Goal: Use online tool/utility: Utilize a website feature to perform a specific function

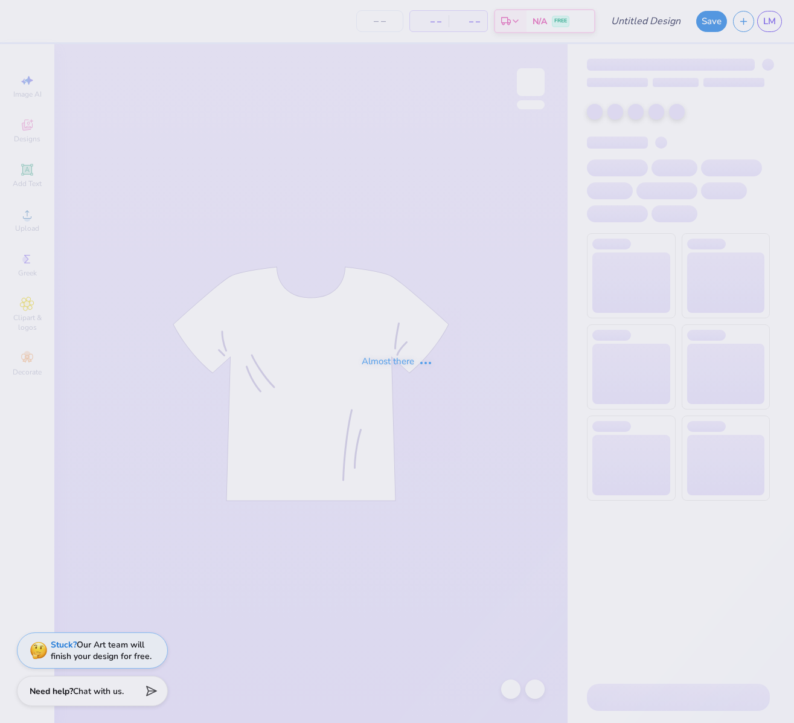
type input "Lehigh University : [PERSON_NAME]"
type input "130"
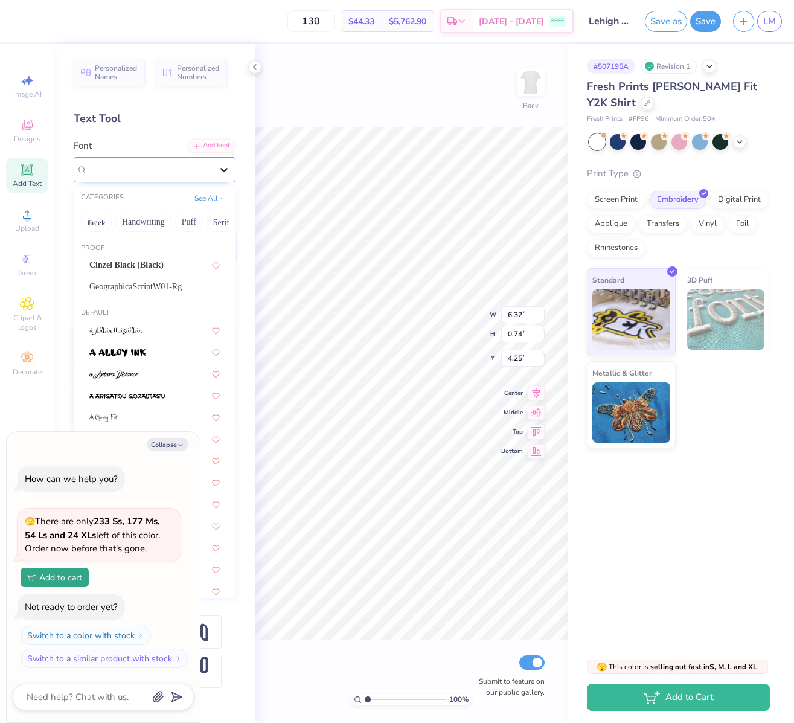
click at [219, 167] on icon at bounding box center [224, 170] width 12 height 12
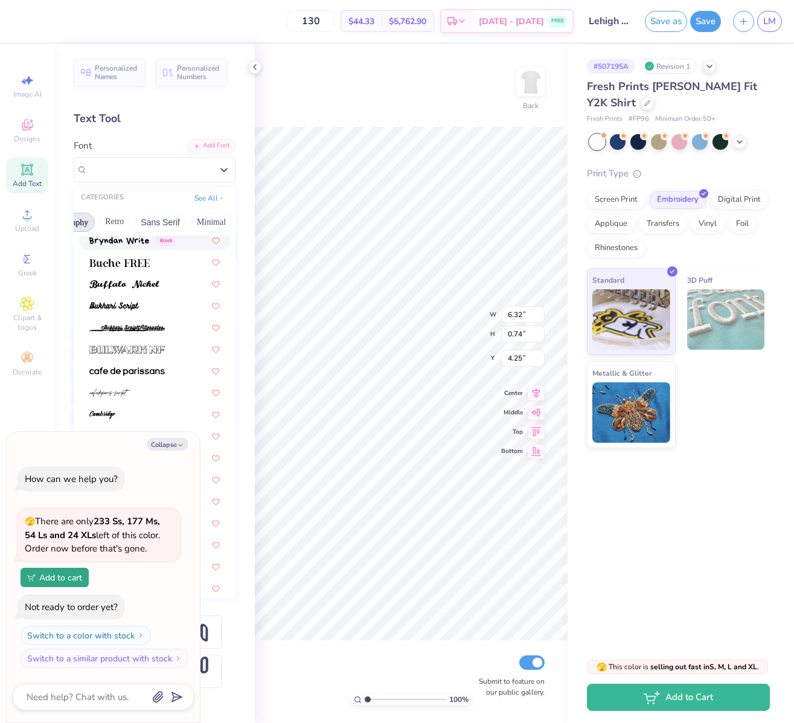
scroll to position [0, 233]
click at [165, 221] on button "Sans Serif" at bounding box center [158, 222] width 53 height 19
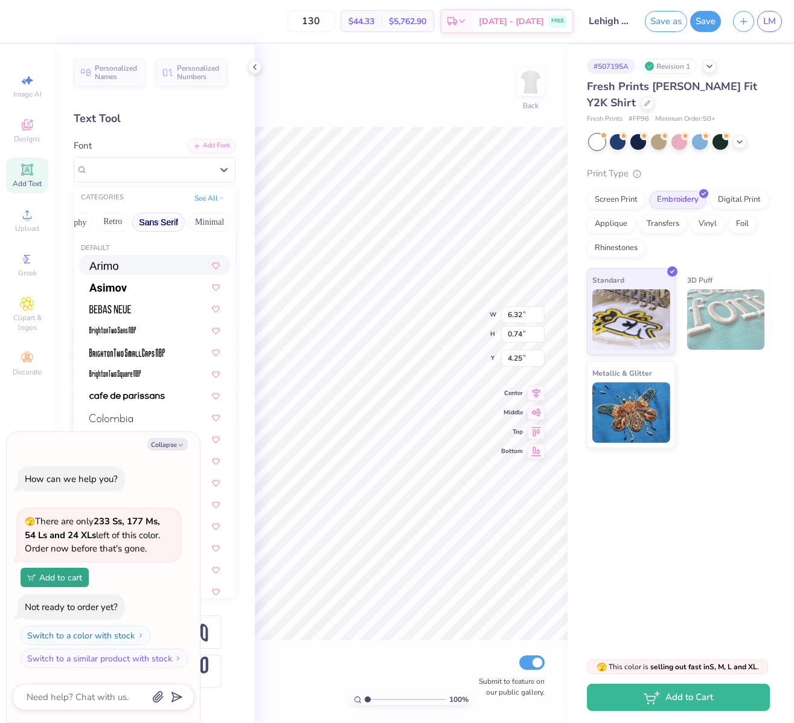
click at [146, 260] on div at bounding box center [154, 264] width 130 height 13
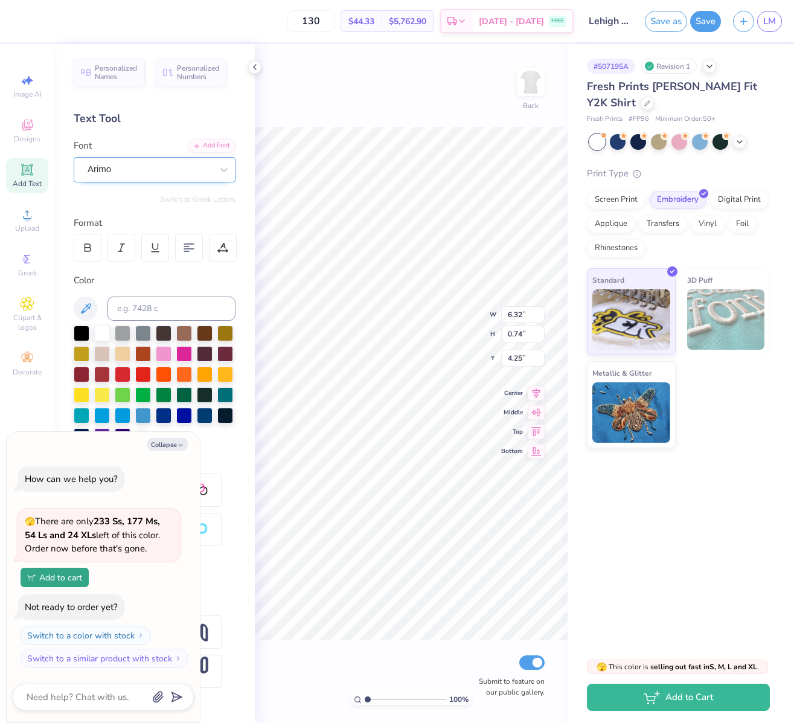
click at [149, 174] on div "Arimo" at bounding box center [149, 169] width 127 height 19
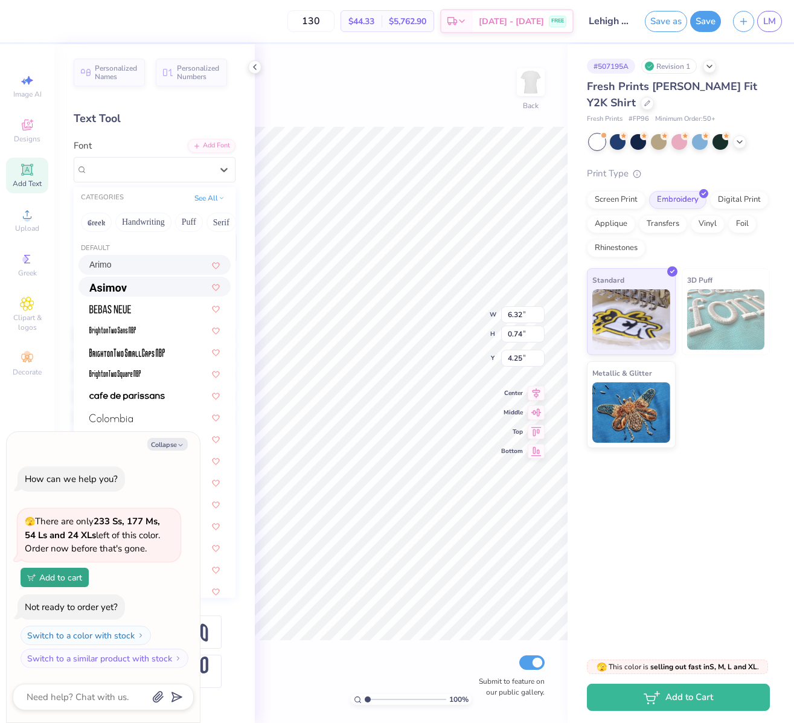
click at [148, 289] on div at bounding box center [154, 286] width 130 height 13
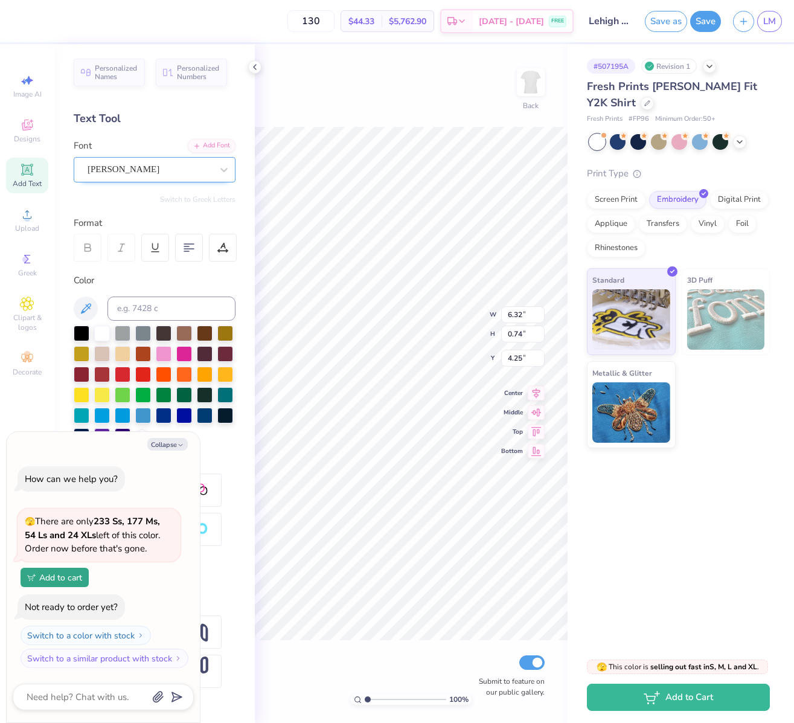
click at [149, 172] on div "[PERSON_NAME]" at bounding box center [149, 169] width 127 height 19
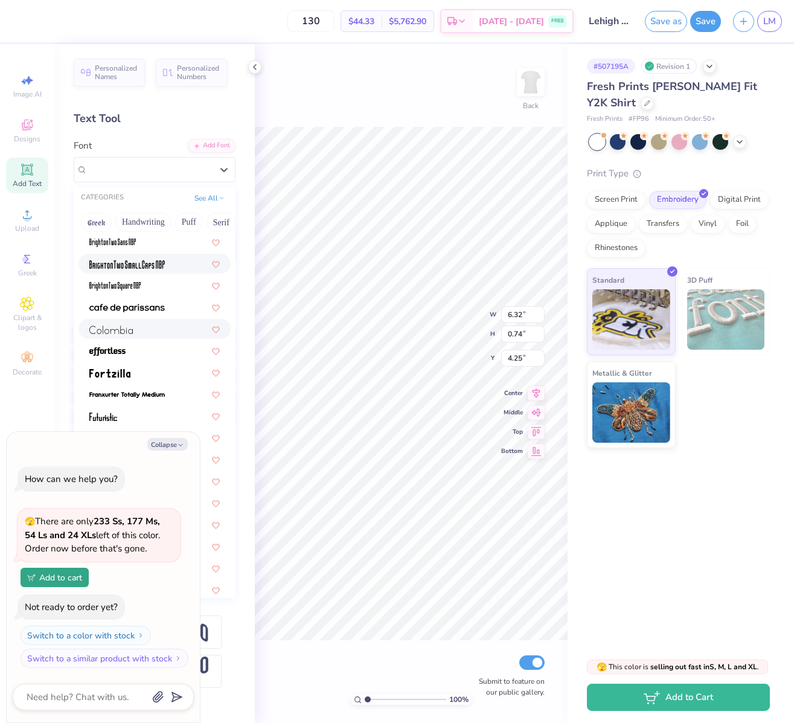
scroll to position [91, 0]
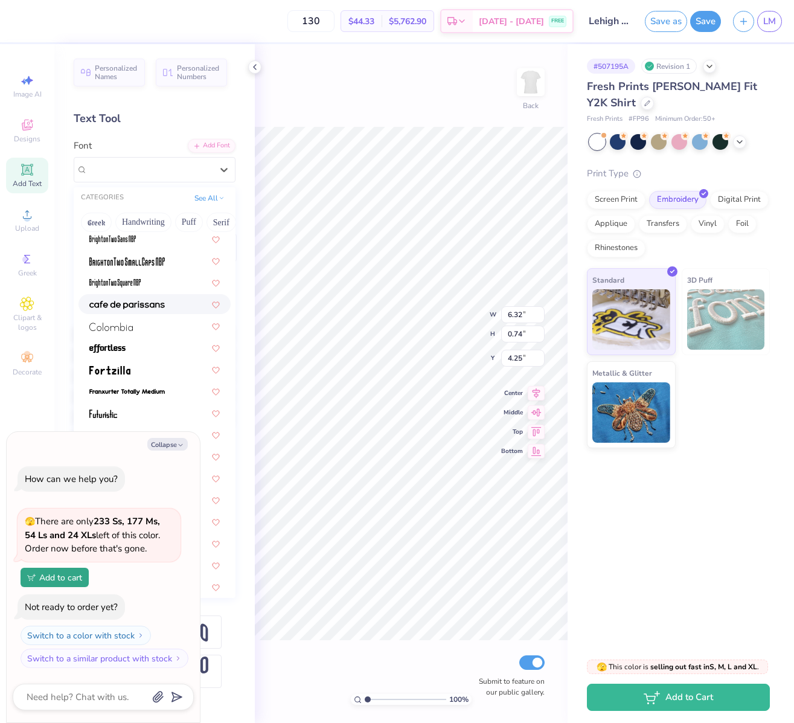
click at [141, 311] on div at bounding box center [154, 304] width 152 height 20
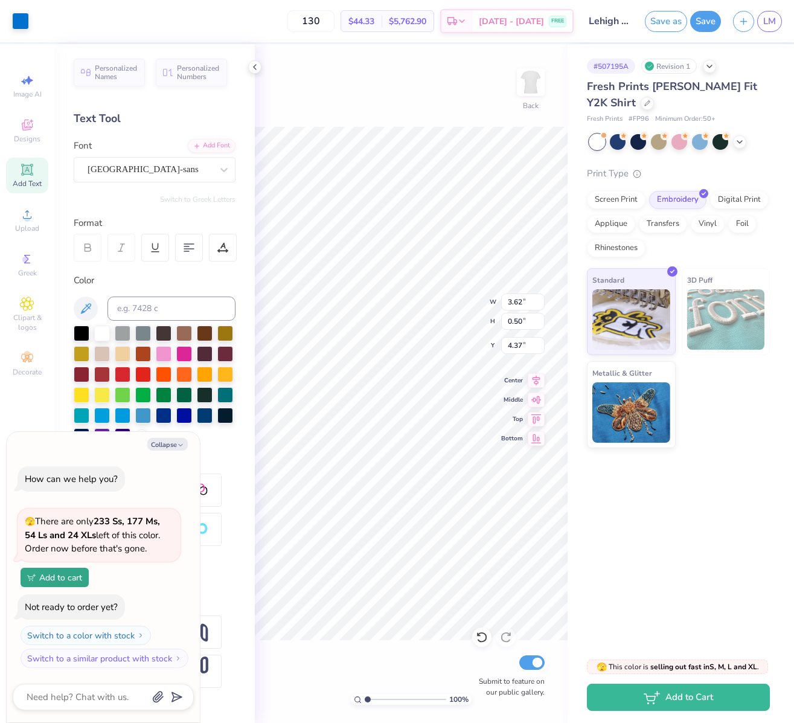
type textarea "x"
type input "4.25"
type textarea "x"
type input "5.40"
type input "0.74"
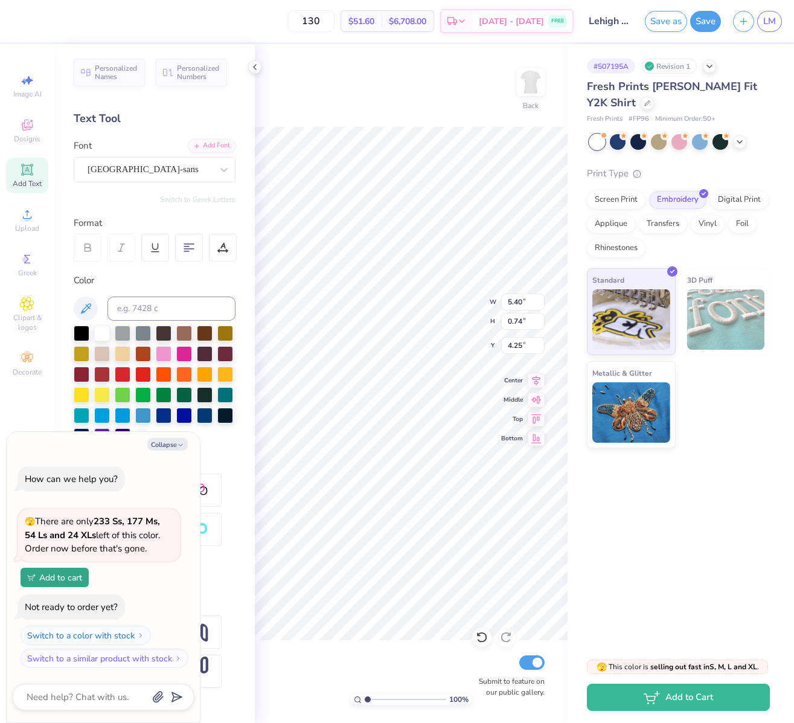
type textarea "x"
type input "4.43"
type textarea "x"
type input "6.23"
type input "0.86"
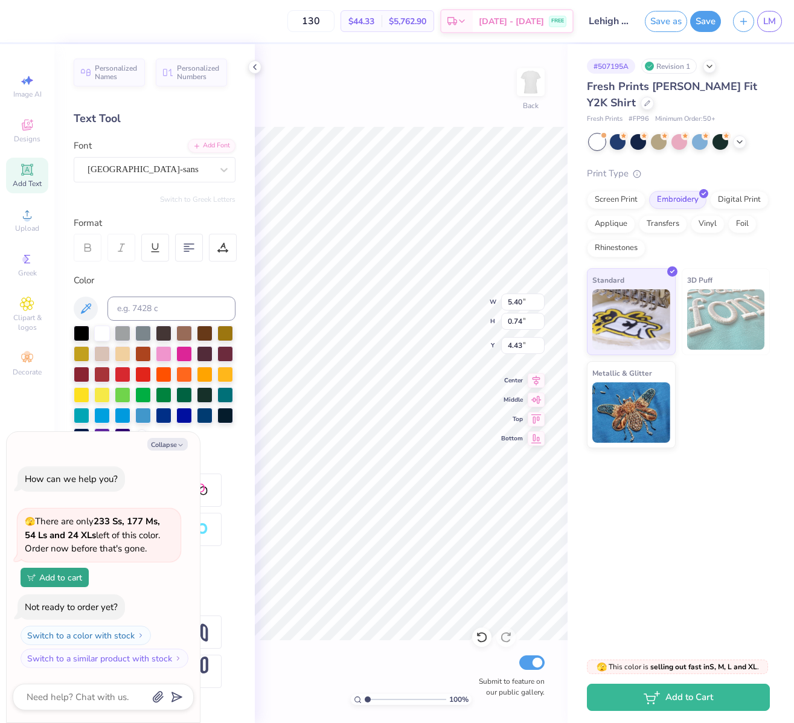
type input "4.32"
type textarea "x"
type input "5.66"
type input "0.78"
type input "4.26"
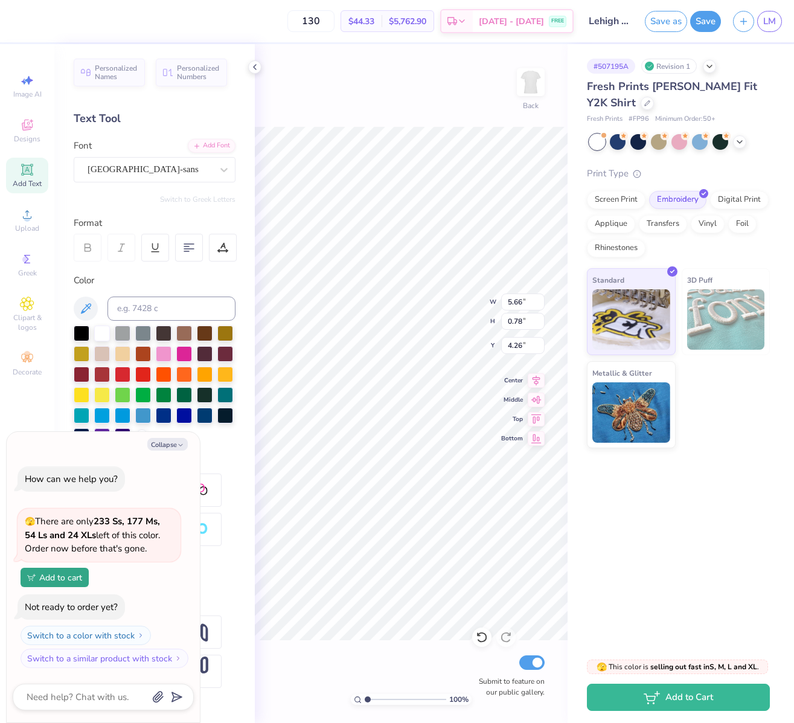
type textarea "x"
type input "4.25"
click at [160, 161] on div "[GEOGRAPHIC_DATA]-sans" at bounding box center [149, 169] width 127 height 19
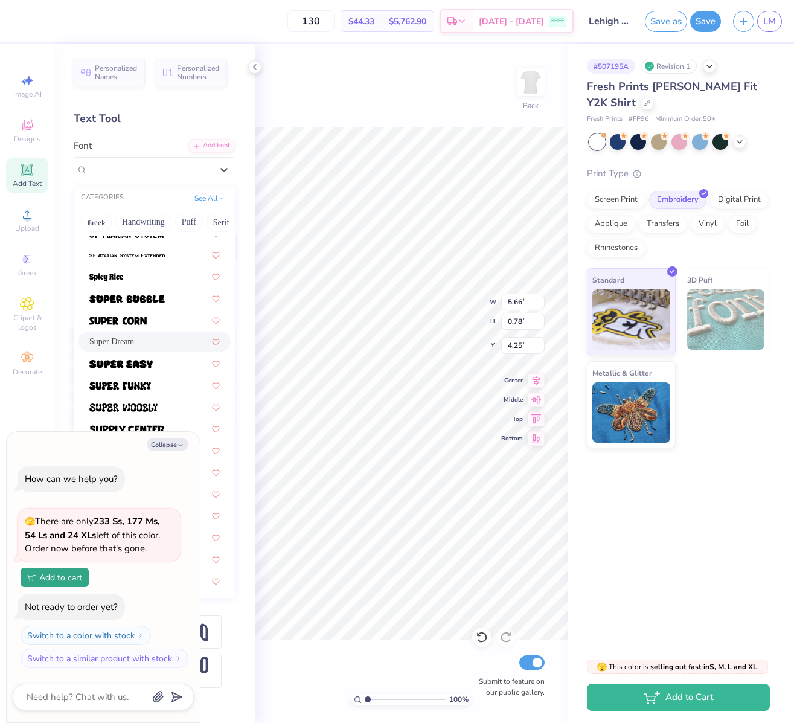
scroll to position [1447, 0]
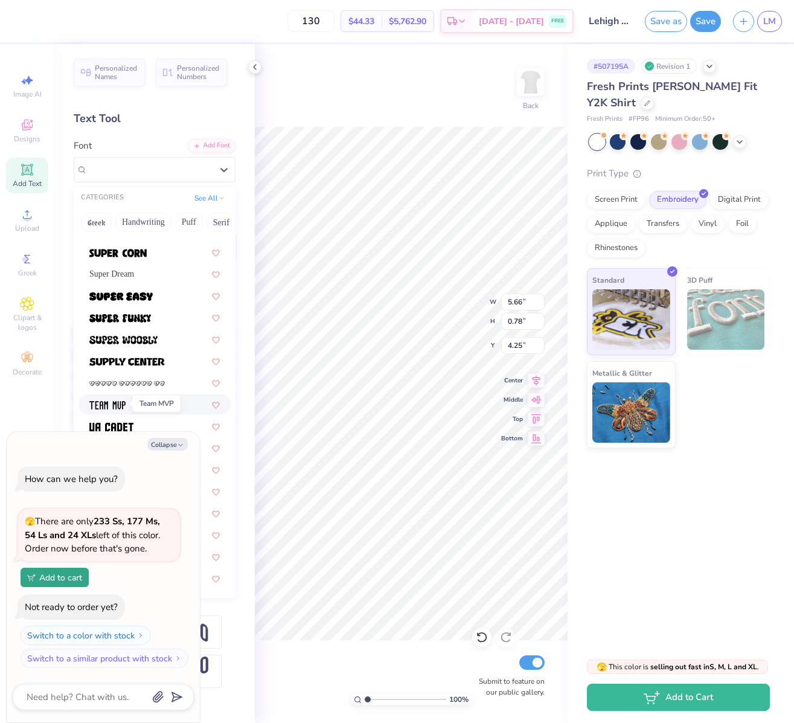
click at [124, 405] on img at bounding box center [107, 405] width 36 height 8
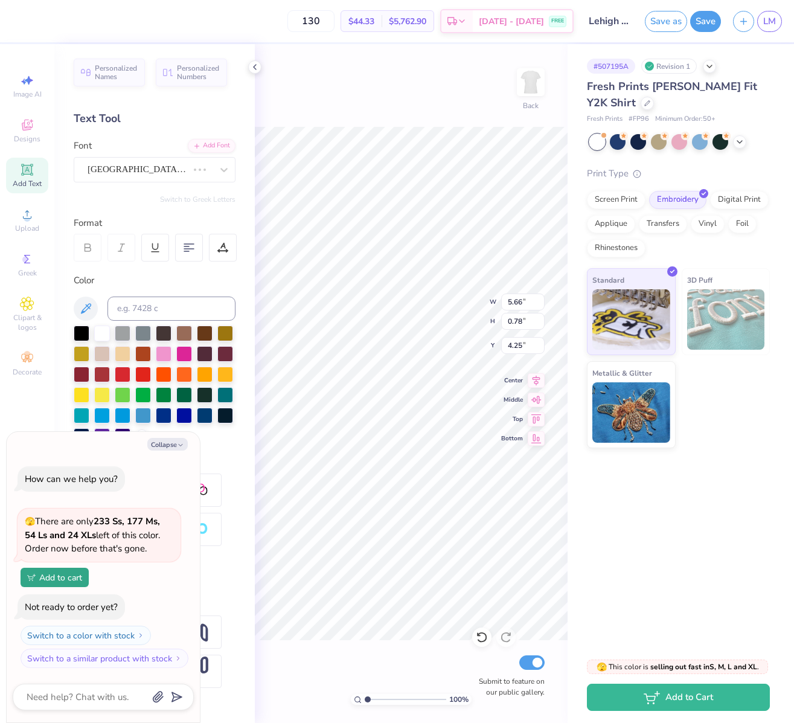
type textarea "x"
type input "6.70"
type input "1.24"
type input "4.02"
click at [196, 168] on div "Team MVP" at bounding box center [149, 169] width 127 height 19
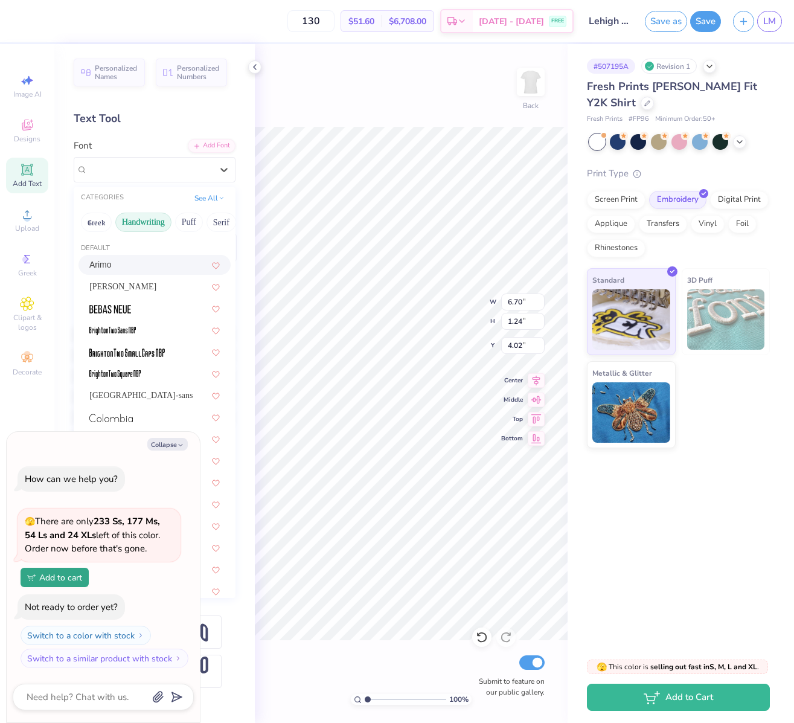
click at [153, 225] on button "Handwriting" at bounding box center [143, 222] width 56 height 19
click at [136, 281] on div at bounding box center [154, 286] width 130 height 13
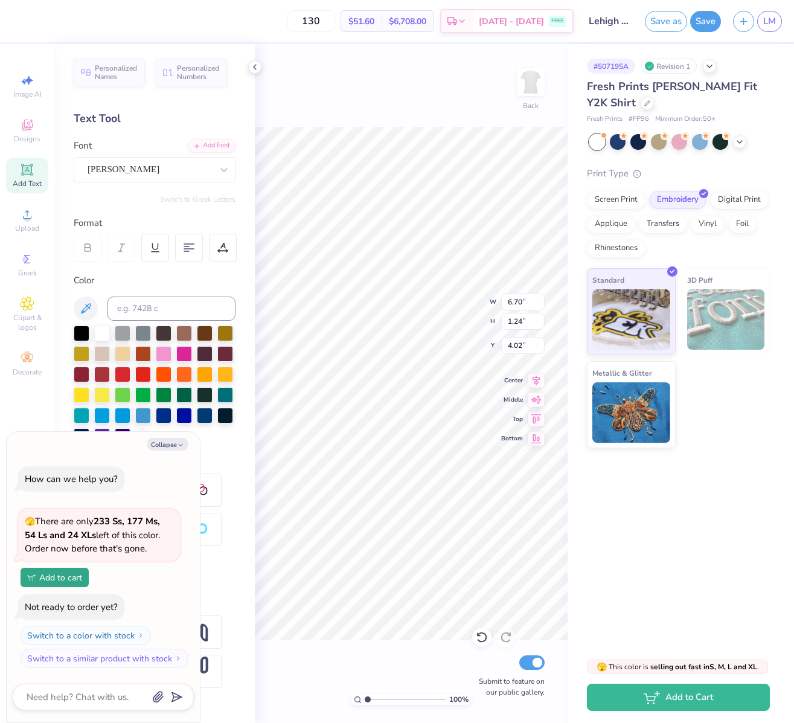
type textarea "x"
type input "8.24"
type input "1.20"
type input "4.04"
click at [146, 162] on div "[PERSON_NAME]" at bounding box center [149, 169] width 127 height 19
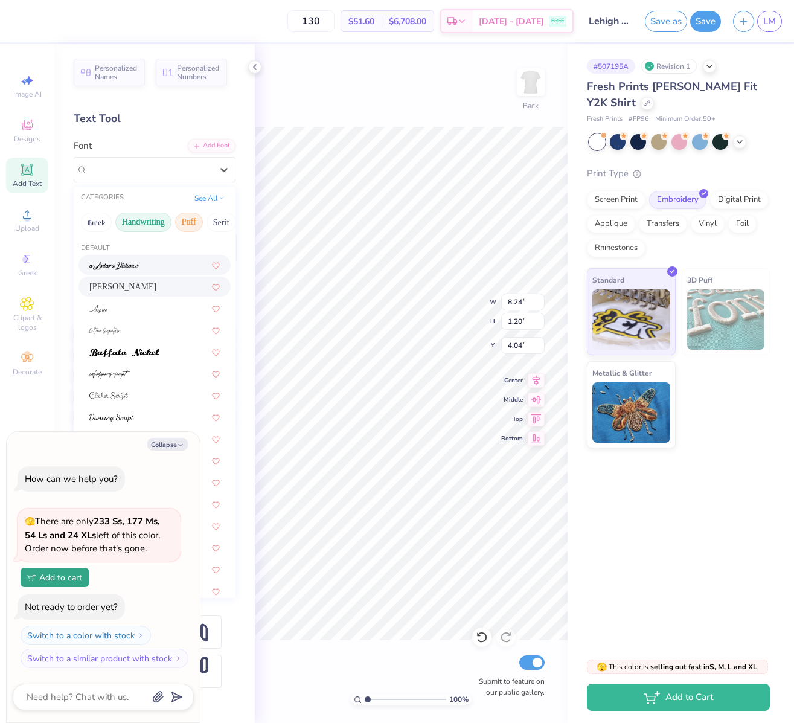
click at [184, 219] on button "Puff" at bounding box center [189, 222] width 28 height 19
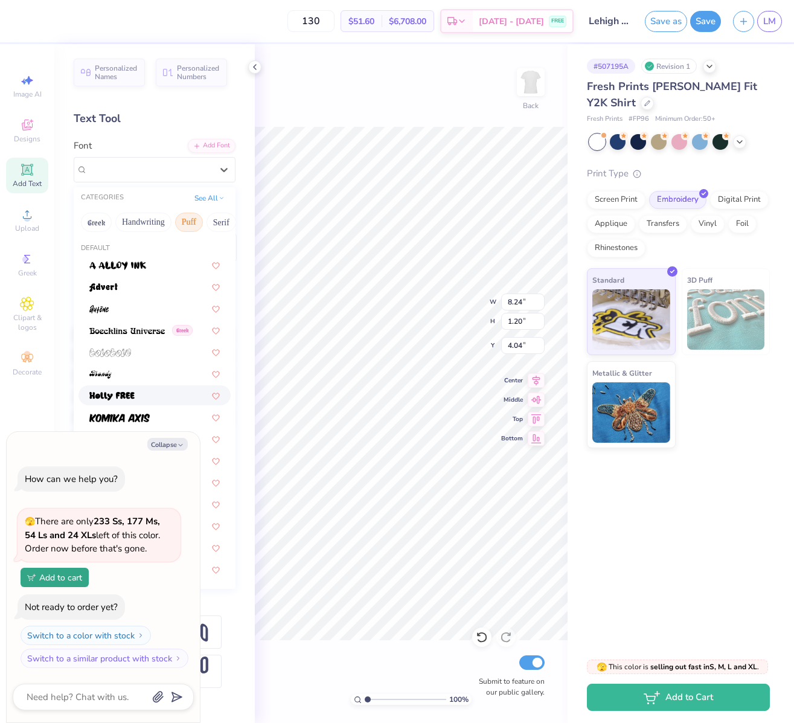
click at [107, 394] on img at bounding box center [111, 396] width 45 height 8
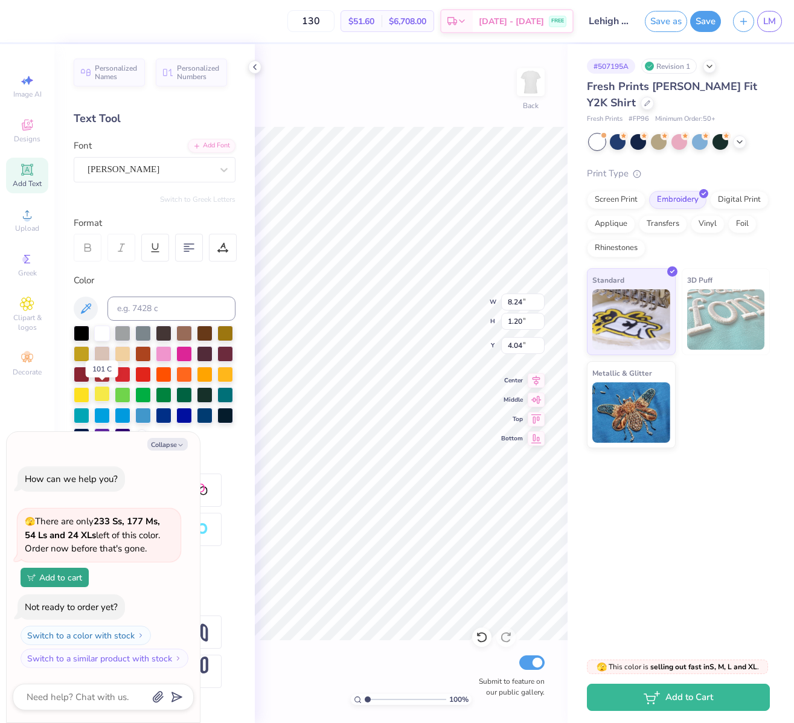
type textarea "x"
type input "7.64"
type input "1.06"
type input "4.11"
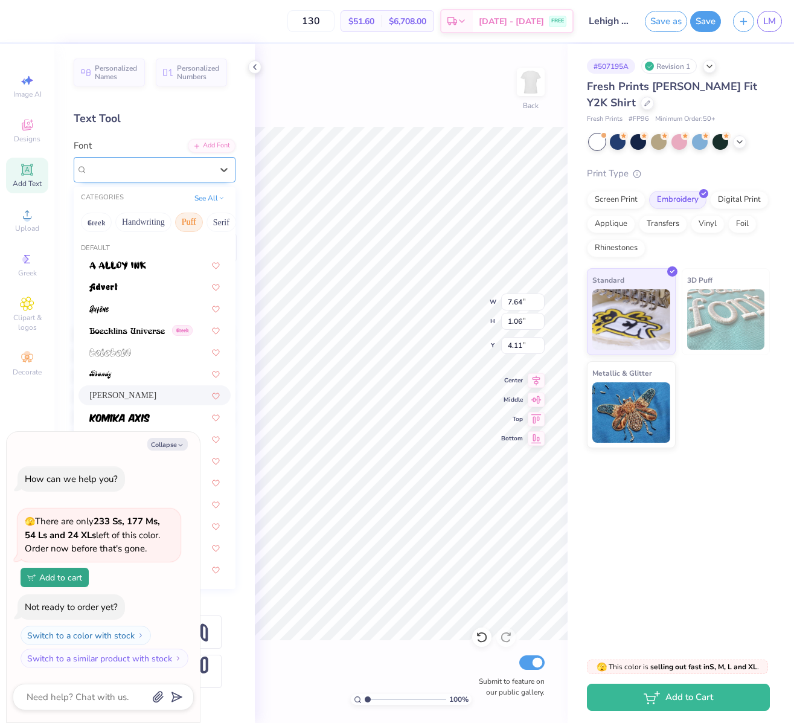
click at [142, 173] on div "[PERSON_NAME]" at bounding box center [149, 169] width 127 height 19
click at [141, 291] on div at bounding box center [154, 286] width 130 height 13
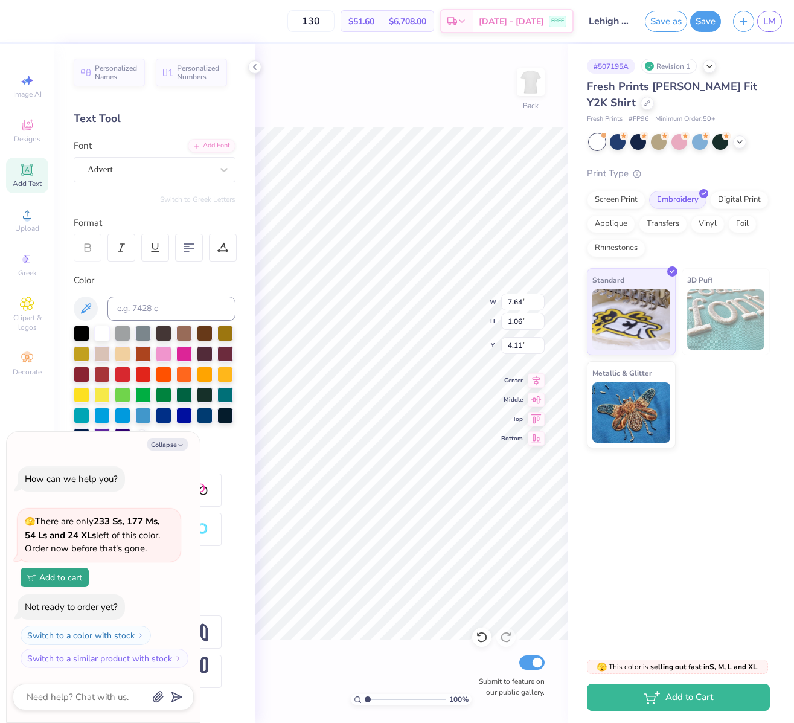
type textarea "x"
type input "9.26"
type input "1.40"
type input "3.94"
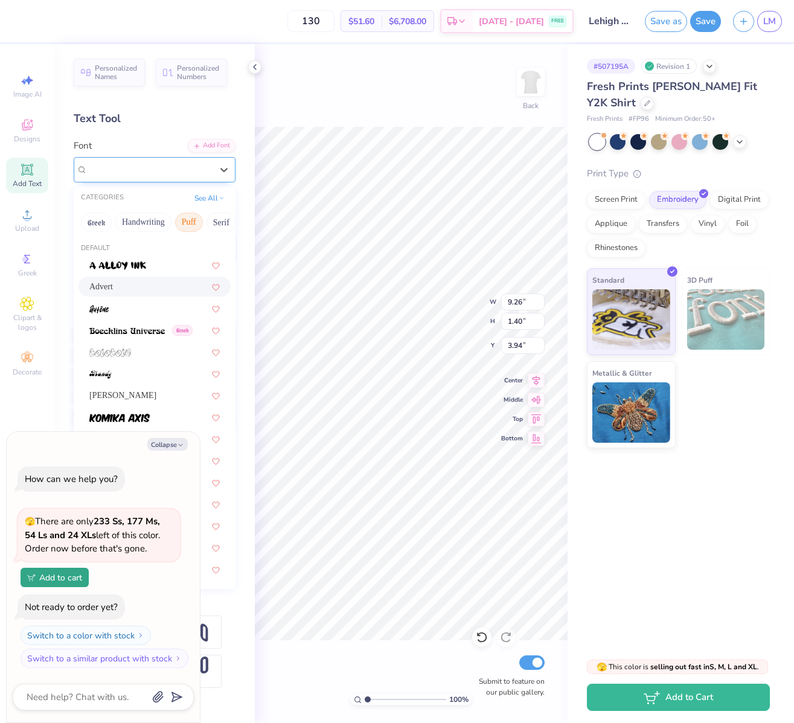
click at [165, 176] on div at bounding box center [150, 169] width 124 height 16
click at [155, 219] on button "Retro" at bounding box center [139, 222] width 32 height 19
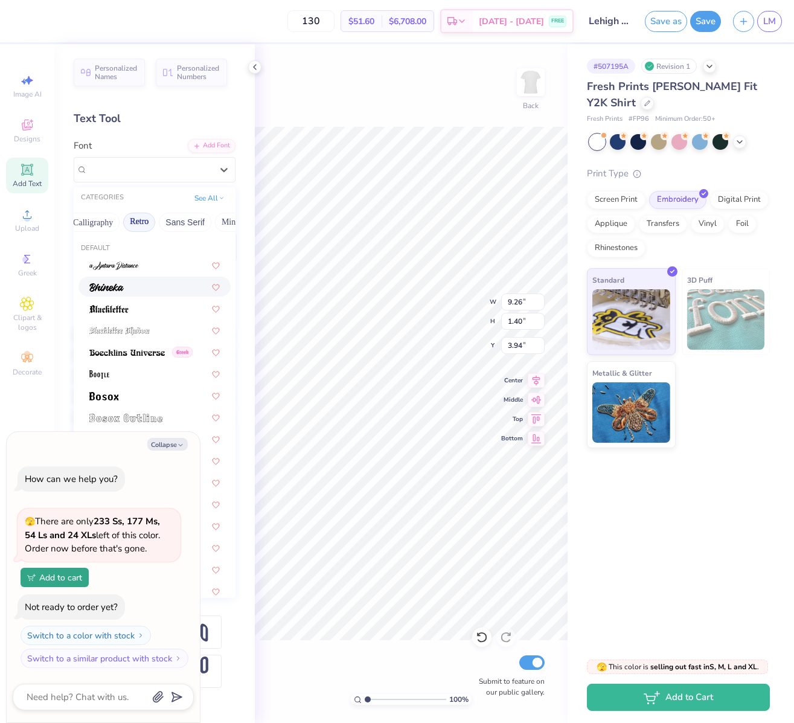
click at [130, 282] on div at bounding box center [154, 286] width 130 height 13
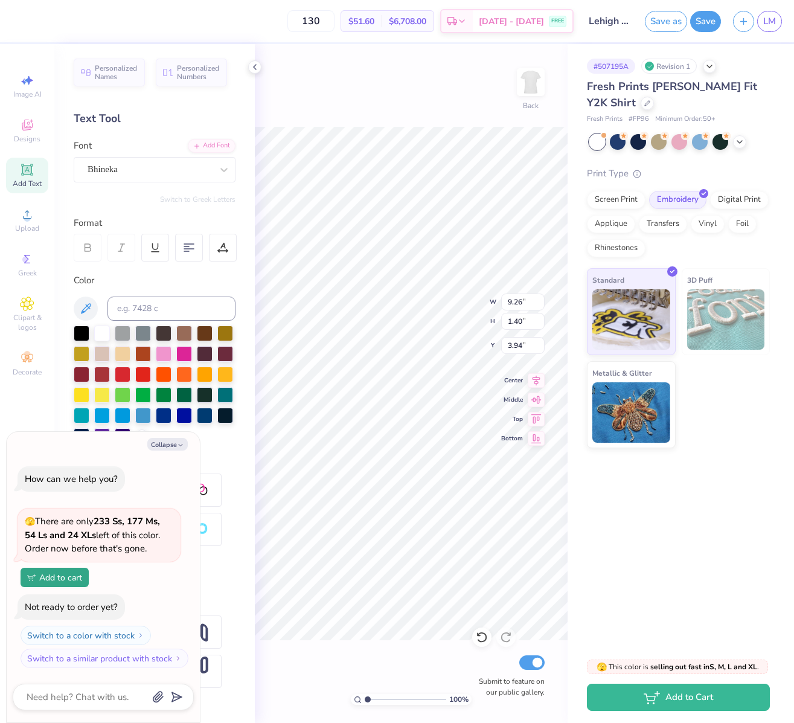
type textarea "x"
type input "6.90"
type input "1.11"
type input "4.09"
click at [167, 176] on div at bounding box center [150, 169] width 124 height 16
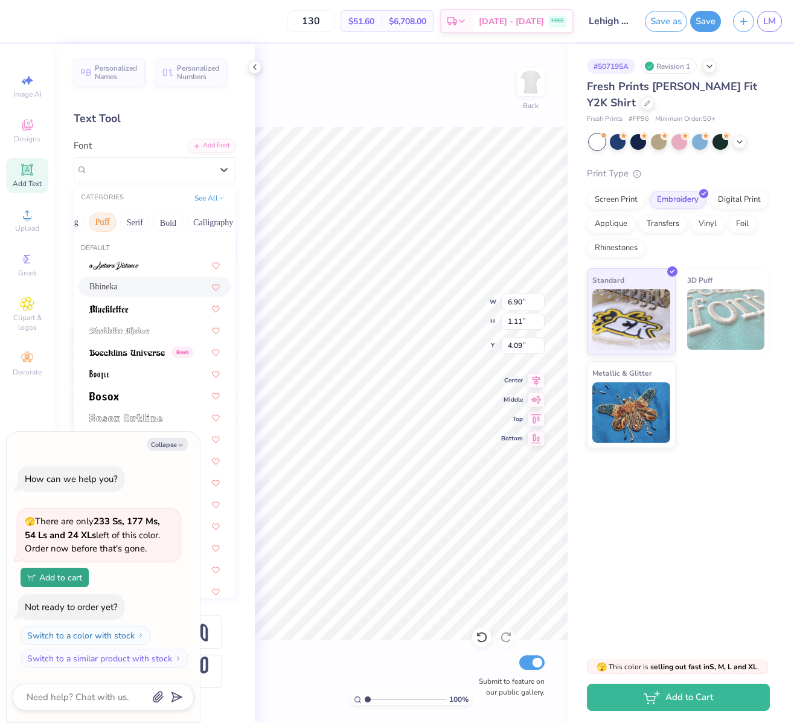
scroll to position [0, 100]
click at [192, 225] on button "Calligraphy" at bounding box center [199, 222] width 53 height 19
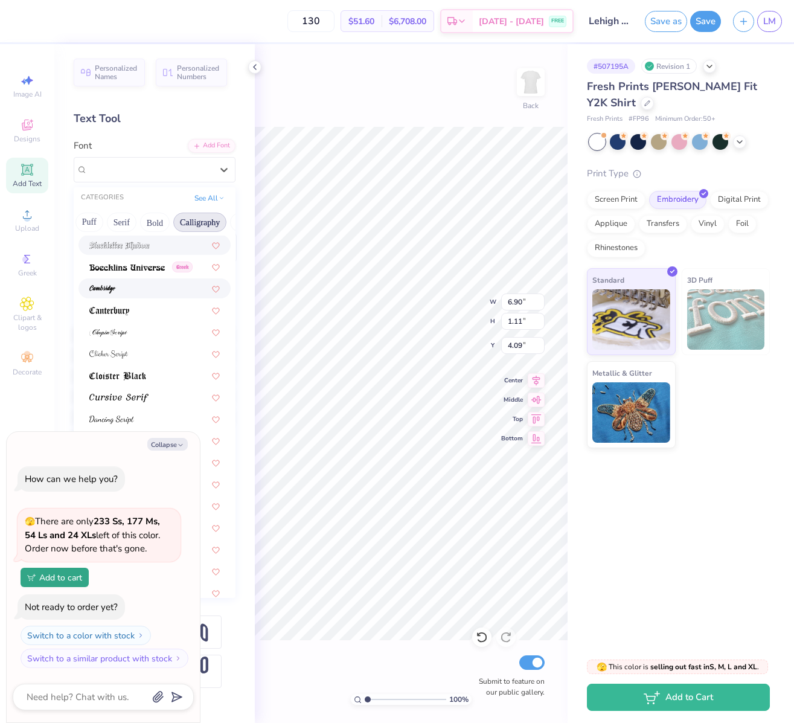
scroll to position [130, 0]
click at [124, 392] on img at bounding box center [118, 396] width 59 height 8
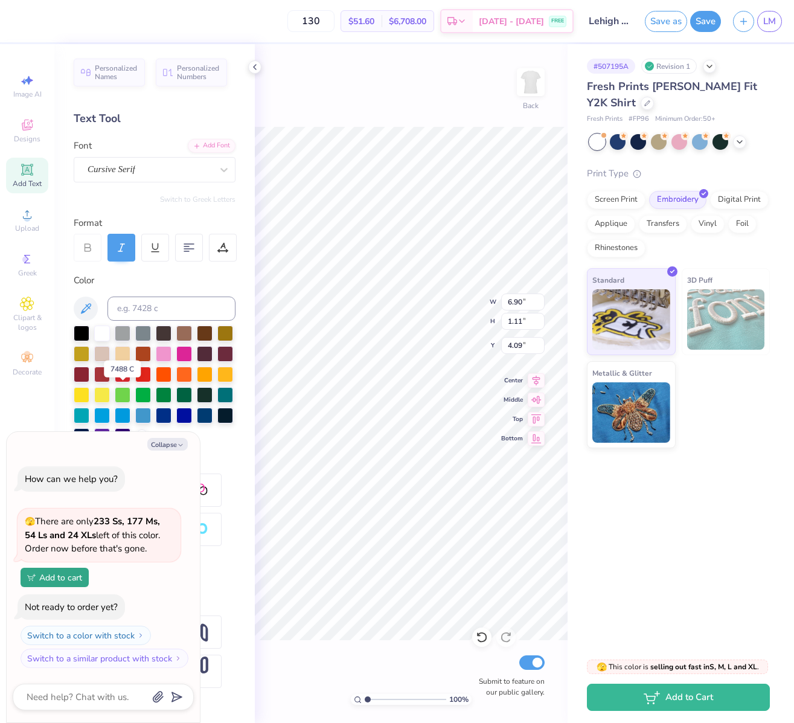
type textarea "x"
type input "9.63"
type input "1.25"
type input "4.01"
click at [155, 182] on div "Personalized Names Personalized Numbers Text Tool Add Font Font Cursive Serif S…" at bounding box center [154, 383] width 200 height 679
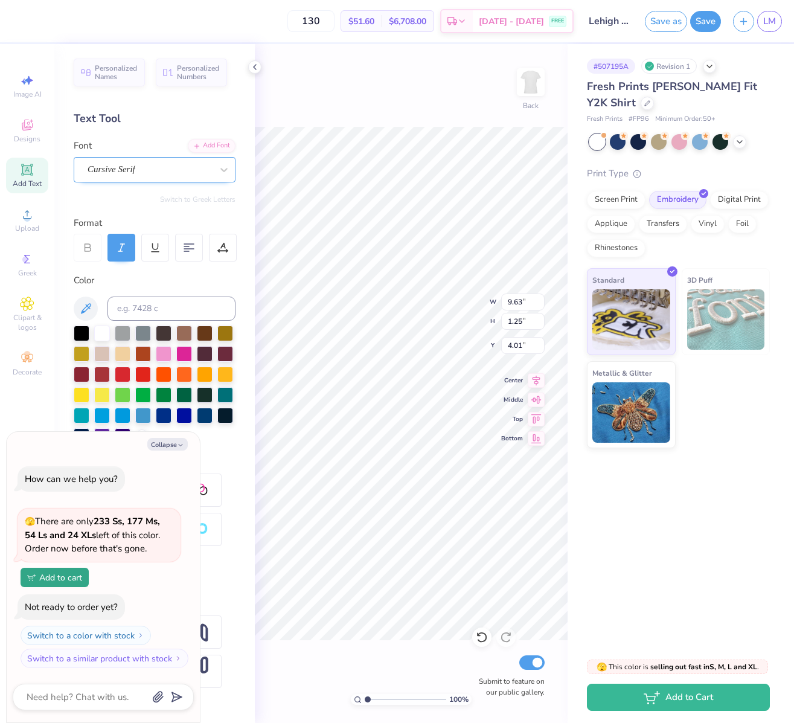
click at [155, 175] on div "Cursive Serif" at bounding box center [149, 169] width 127 height 19
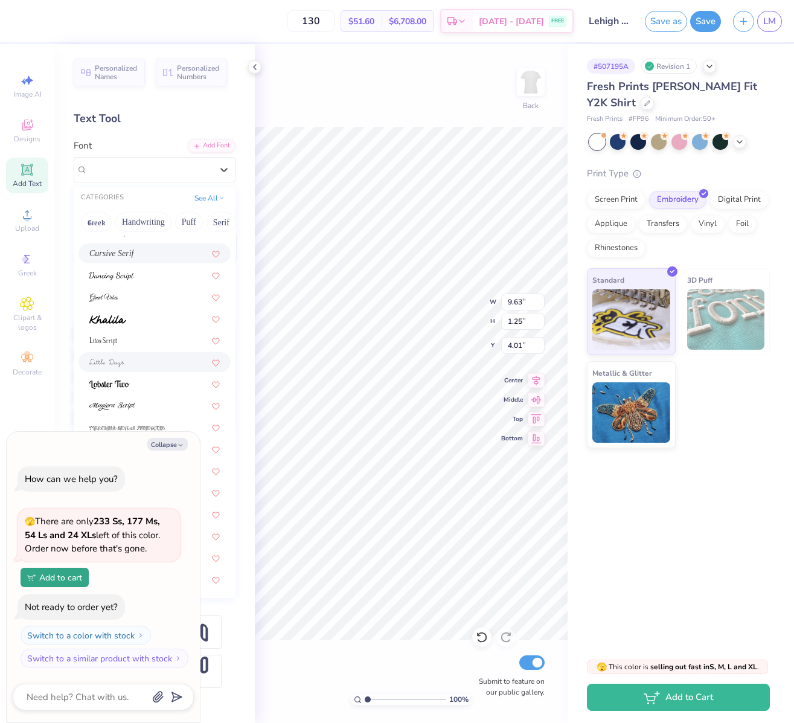
scroll to position [296, 0]
click at [121, 377] on span at bounding box center [112, 382] width 46 height 13
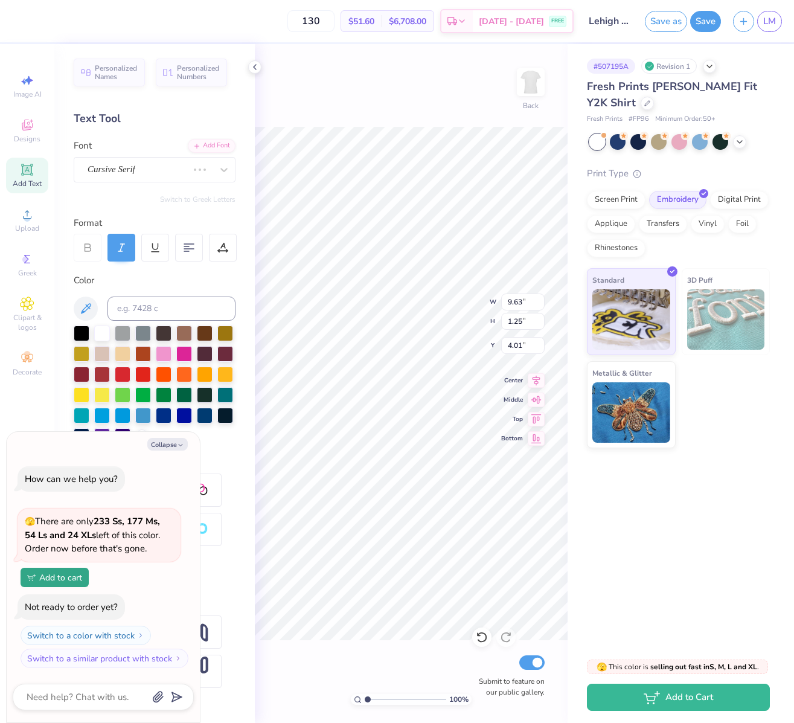
type textarea "x"
type input "11.64"
type input "1.13"
type input "4.07"
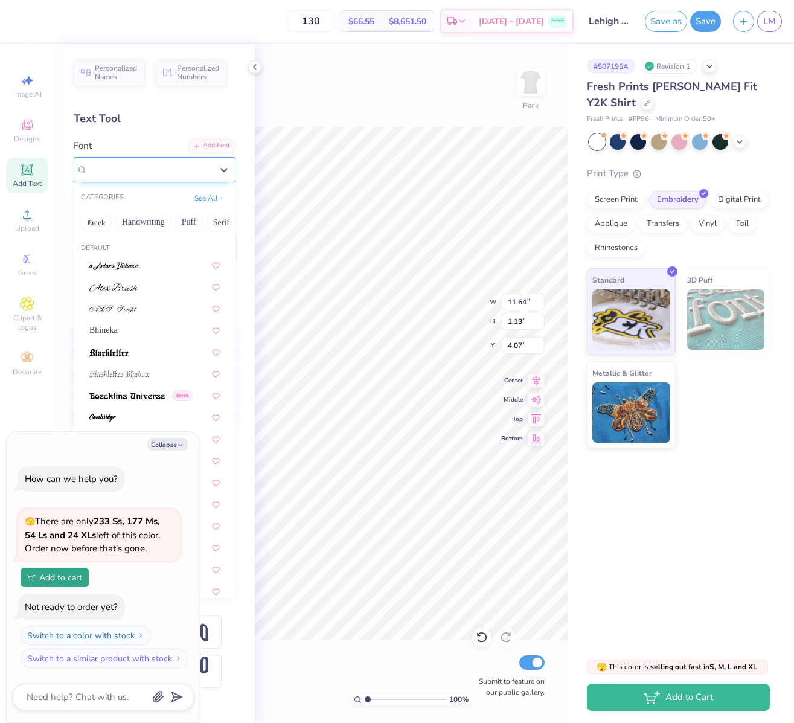
click at [156, 181] on div "[PERSON_NAME] Script" at bounding box center [155, 169] width 162 height 25
click at [117, 330] on div "Bhineka" at bounding box center [154, 330] width 130 height 13
type textarea "x"
type input "4.84"
type input "0.78"
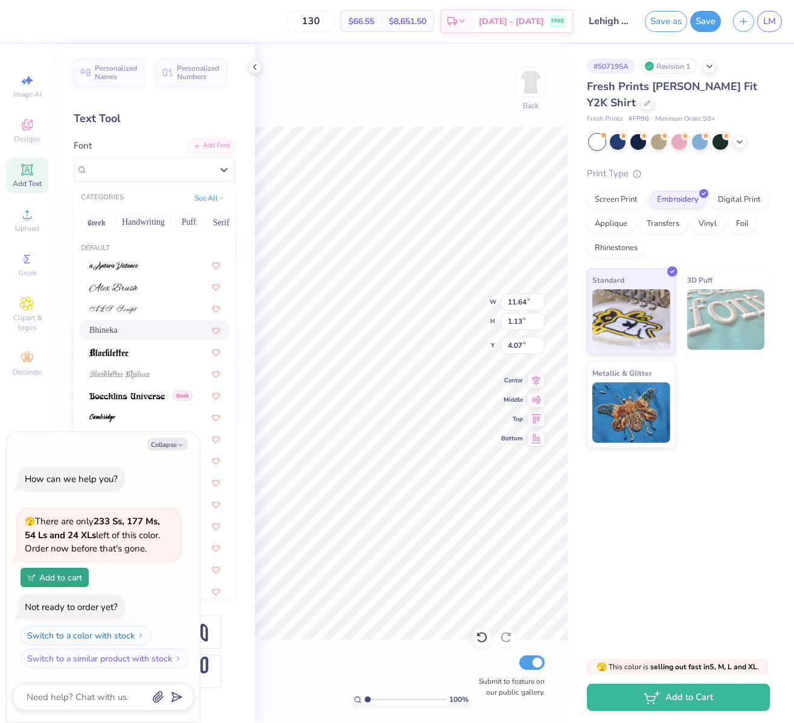
type input "4.25"
click at [206, 173] on div "Bhineka" at bounding box center [149, 169] width 127 height 19
click at [197, 223] on button "Bold" at bounding box center [194, 222] width 30 height 19
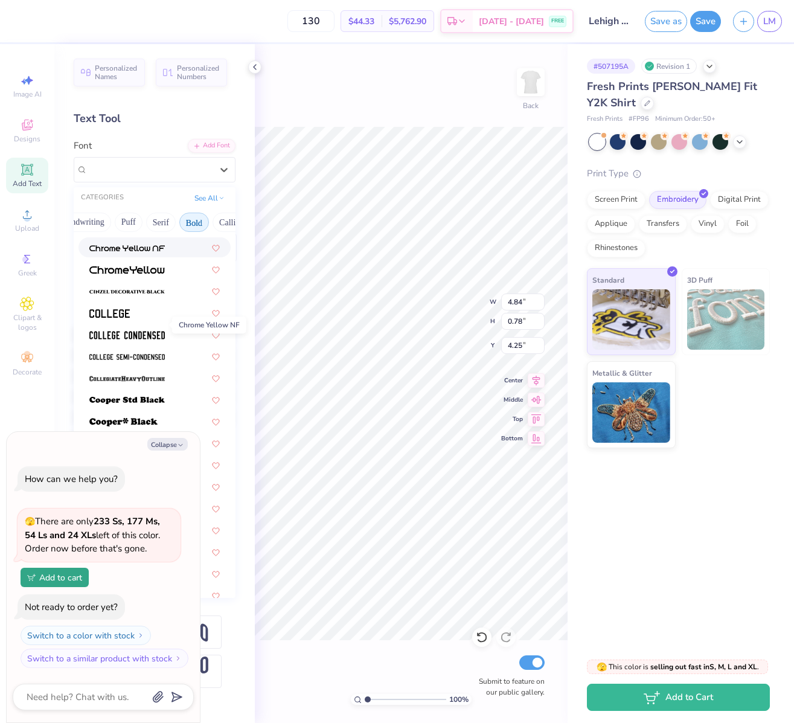
scroll to position [86, 0]
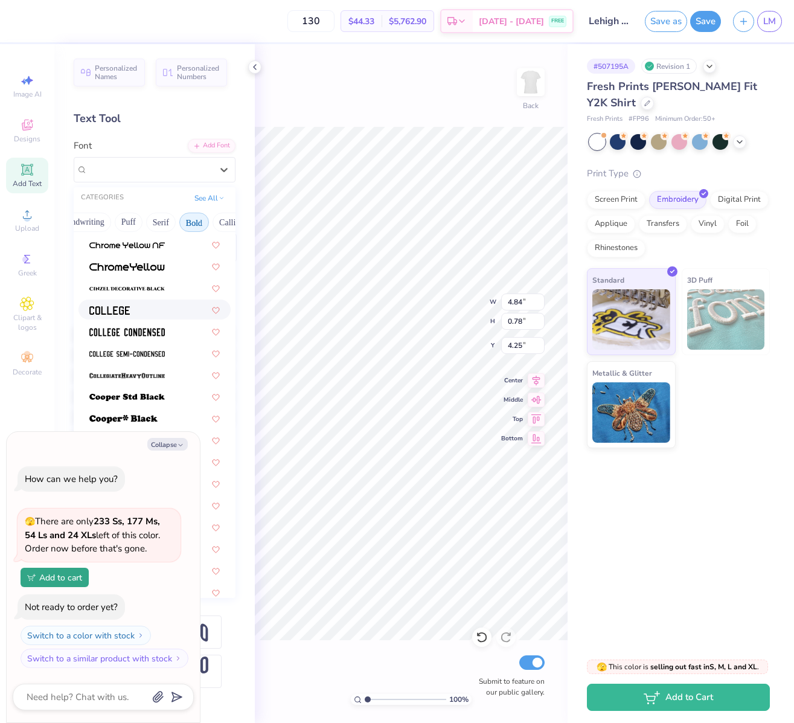
click at [143, 311] on div at bounding box center [154, 309] width 130 height 13
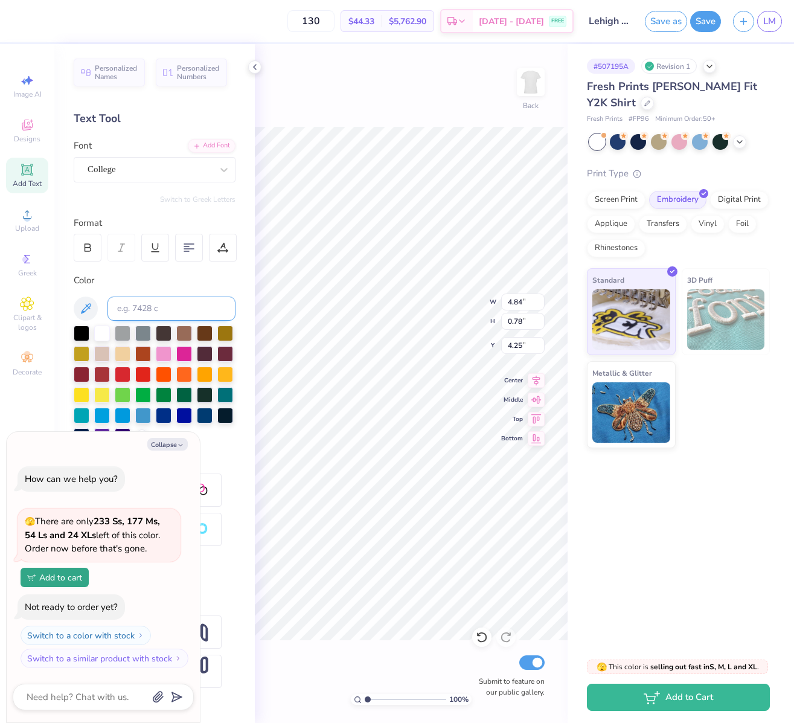
type textarea "x"
type input "5.70"
type input "0.75"
type input "4.26"
click at [184, 150] on div "[GEOGRAPHIC_DATA]" at bounding box center [155, 160] width 162 height 43
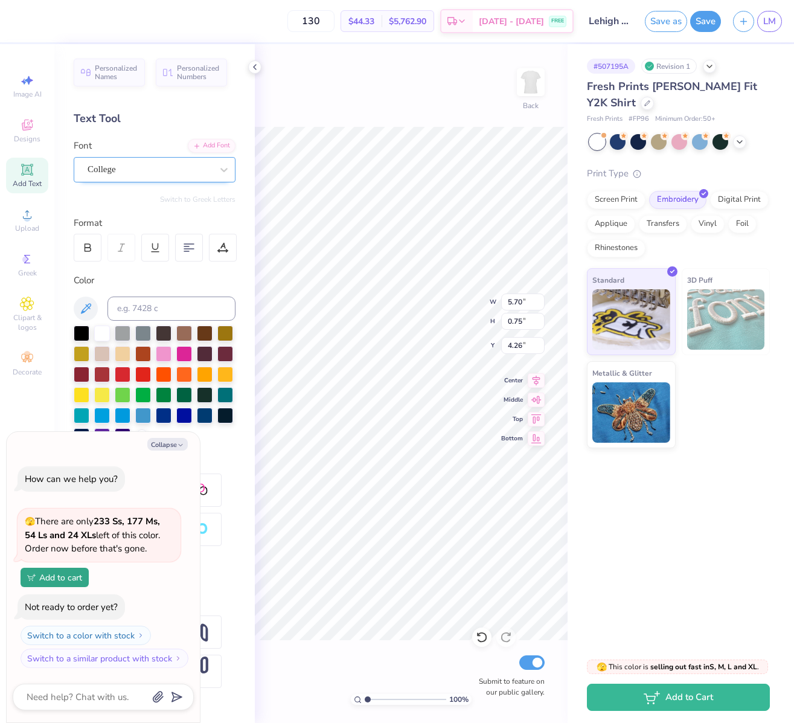
click at [170, 174] on div "College" at bounding box center [149, 169] width 127 height 19
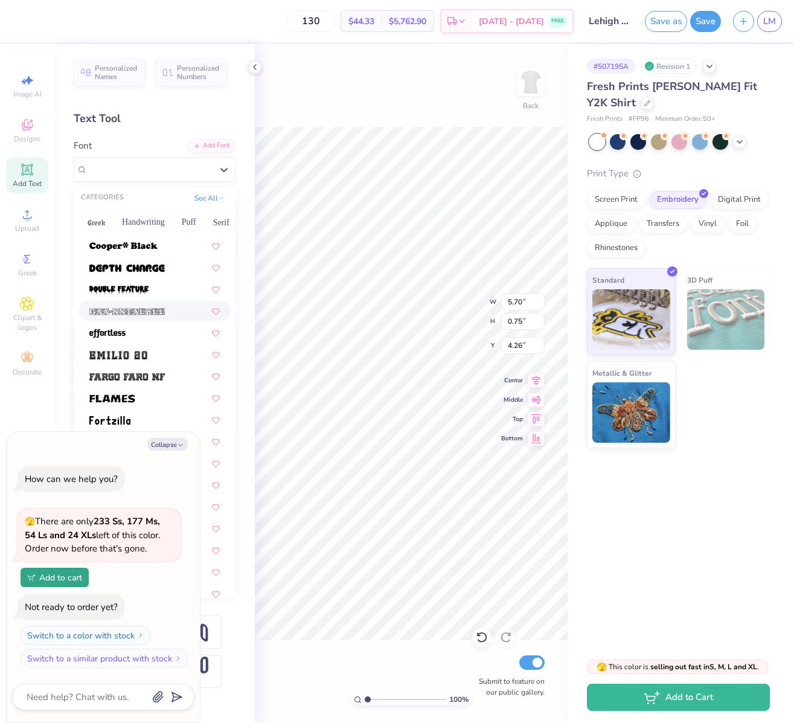
scroll to position [260, 0]
click at [162, 338] on div at bounding box center [154, 331] width 152 height 20
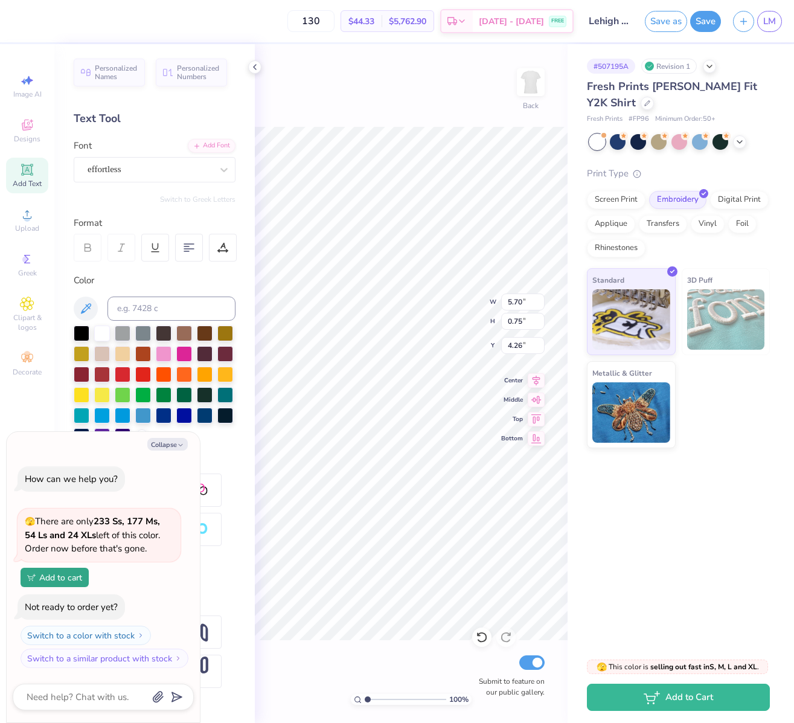
type textarea "x"
type input "4.82"
type input "1.00"
type input "4.13"
click at [181, 169] on div "effortless" at bounding box center [149, 169] width 127 height 19
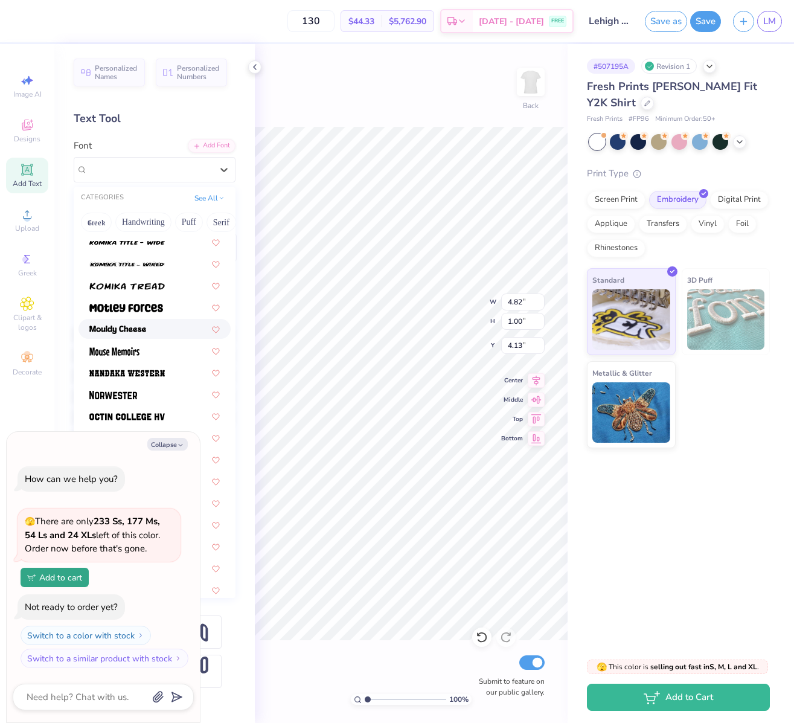
scroll to position [995, 0]
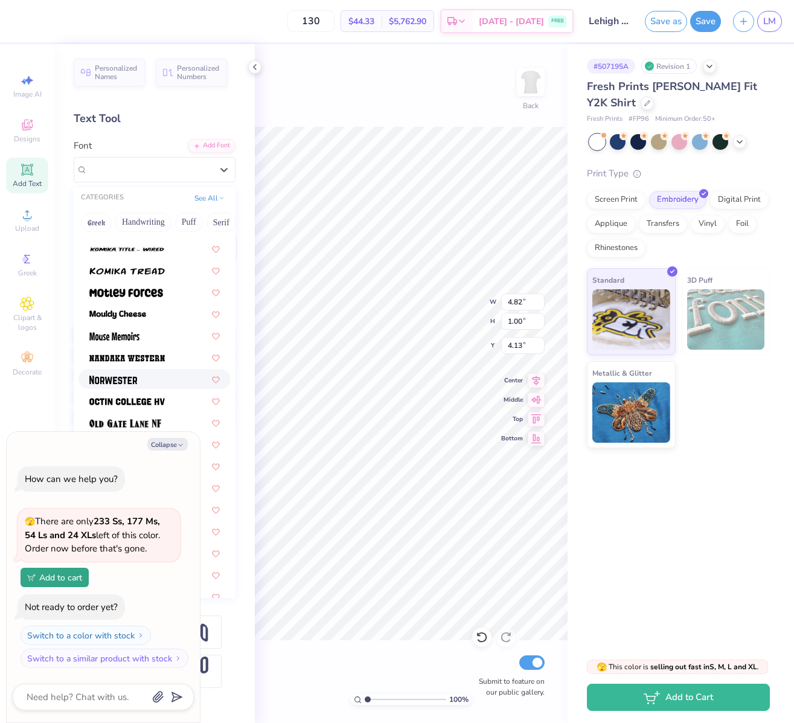
click at [140, 380] on div at bounding box center [154, 379] width 130 height 13
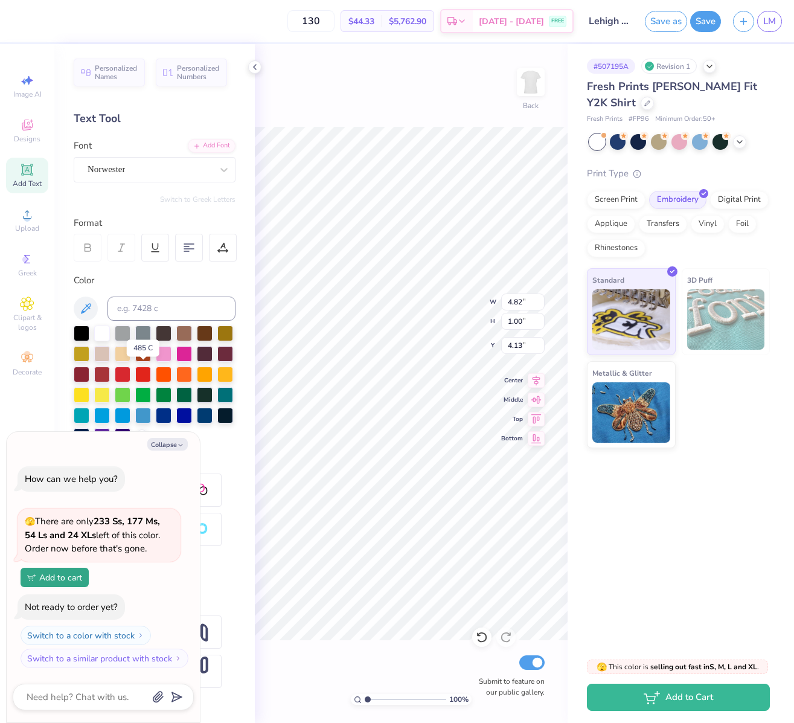
type textarea "x"
type input "4.95"
type input "0.85"
type input "4.21"
click at [190, 164] on div "Norwester" at bounding box center [149, 169] width 127 height 19
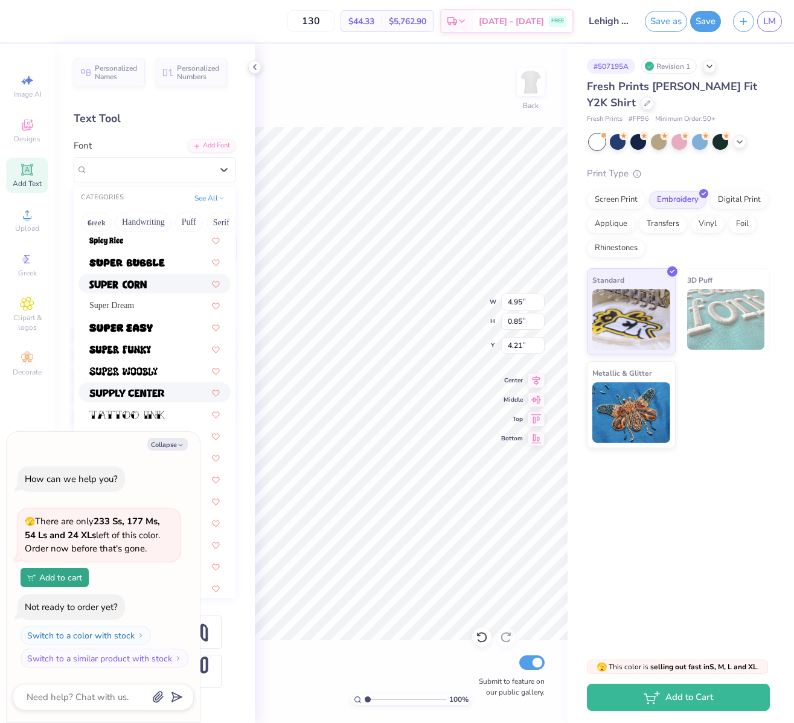
scroll to position [1339, 0]
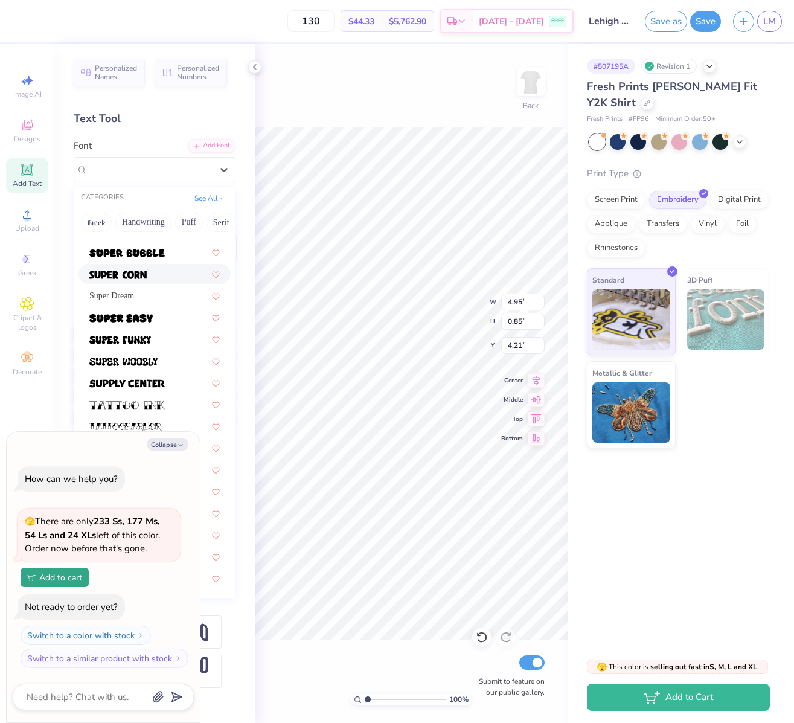
click at [147, 272] on div at bounding box center [154, 274] width 130 height 13
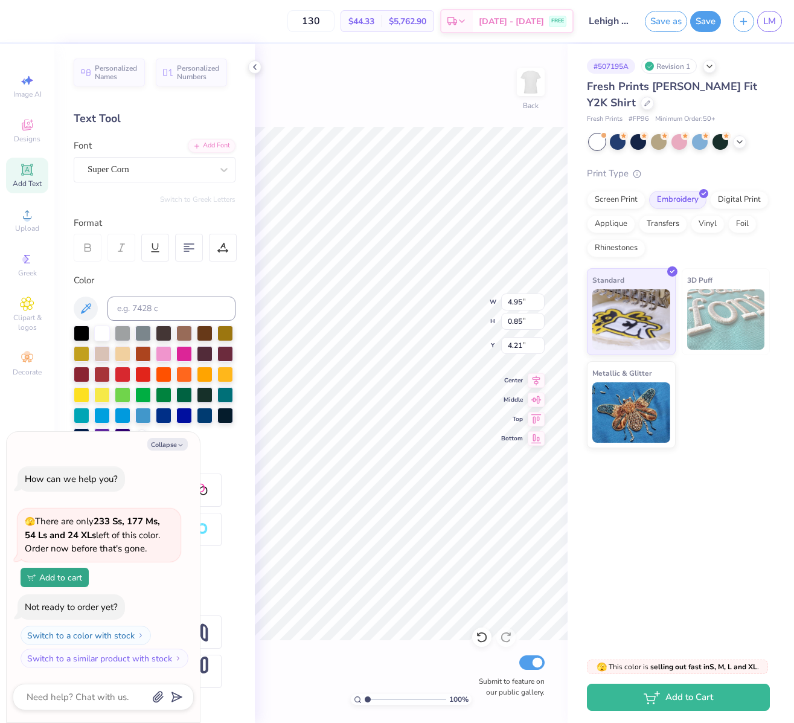
type textarea "x"
type input "4.90"
type input "0.69"
type input "4.29"
click at [153, 178] on div "Super Corn" at bounding box center [149, 169] width 127 height 19
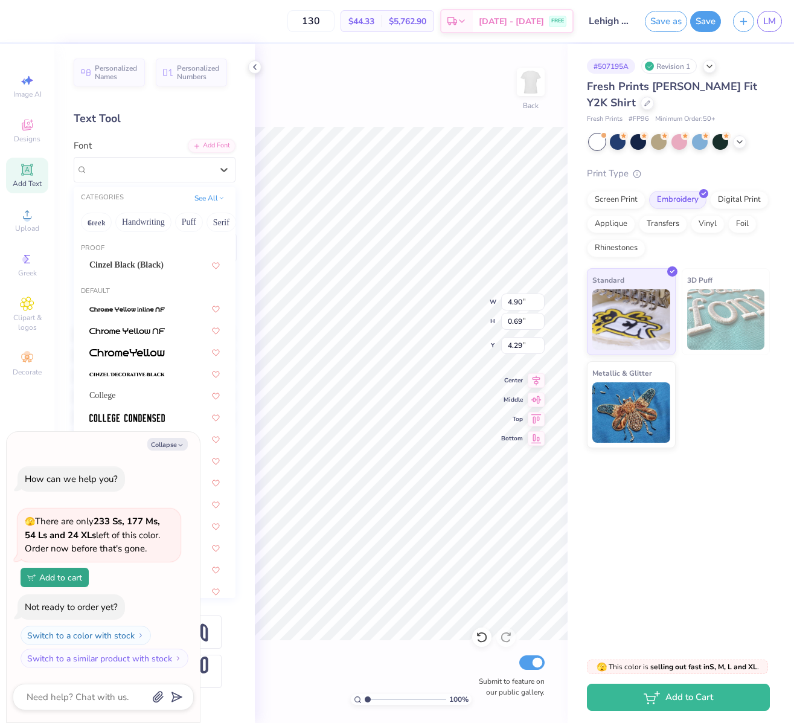
type textarea "x"
type input "4.25"
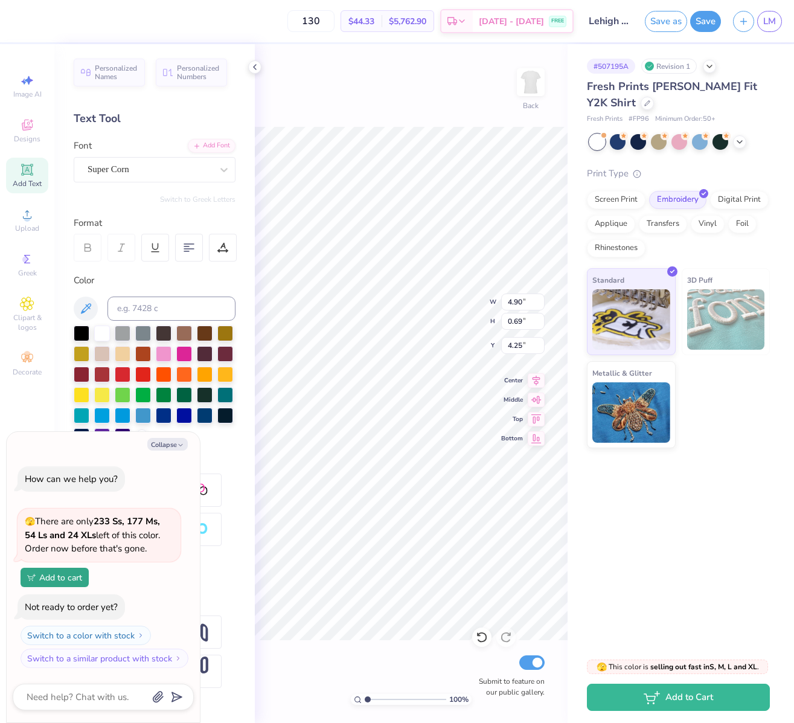
type textarea "x"
type textarea "K"
type textarea "x"
type textarea "Ka"
type textarea "x"
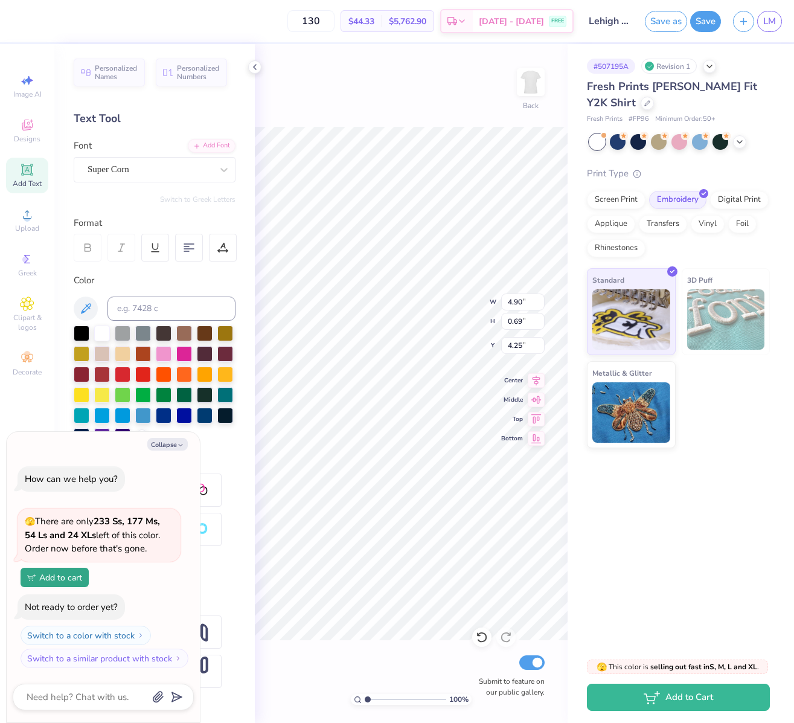
type textarea "Kap"
type textarea "x"
type textarea "[PERSON_NAME]"
type textarea "x"
type textarea "Kap"
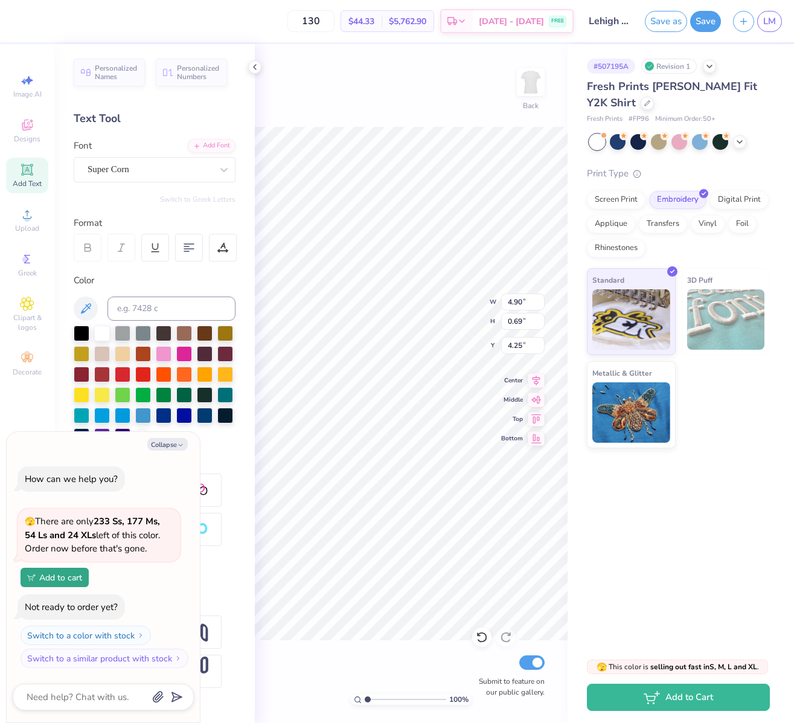
type textarea "x"
type textarea "Ka"
type textarea "x"
type textarea "K"
type textarea "x"
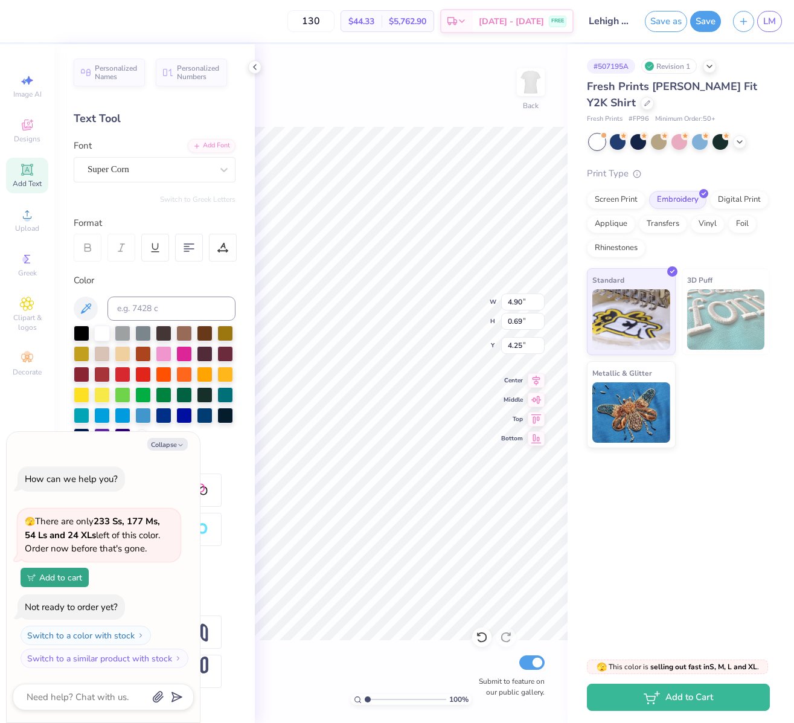
type textarea "Ka"
type textarea "x"
type textarea "Kap"
type textarea "x"
type textarea "[PERSON_NAME]"
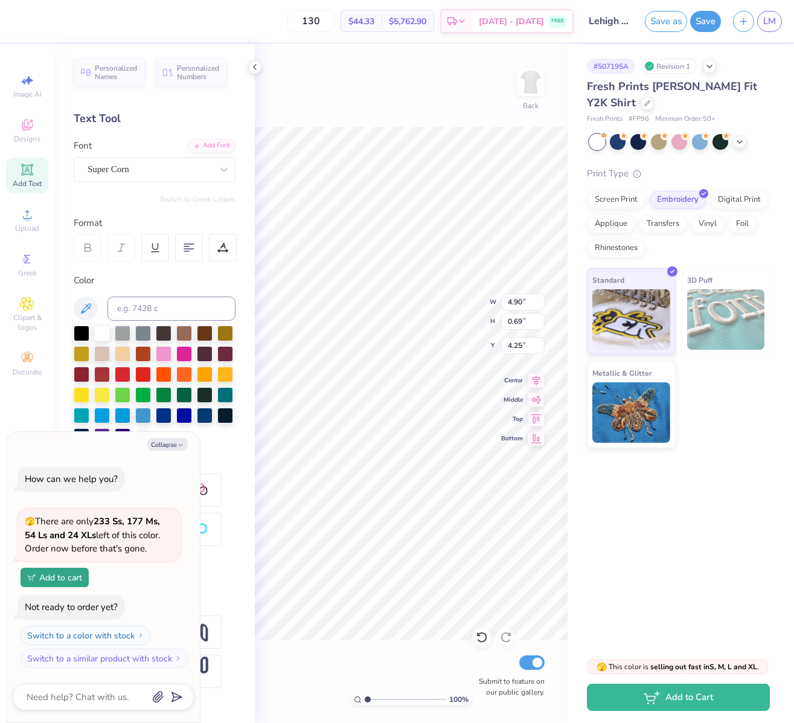
type textarea "x"
type textarea "Kappa"
type textarea "x"
type textarea "Kappa"
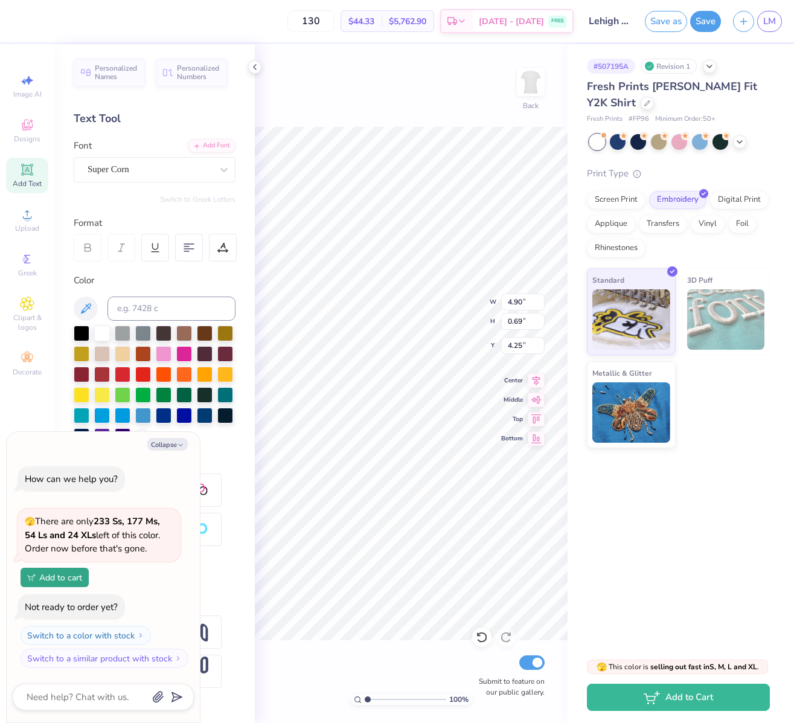
type textarea "x"
type textarea "Kappa D"
type textarea "x"
type textarea "Kappa De"
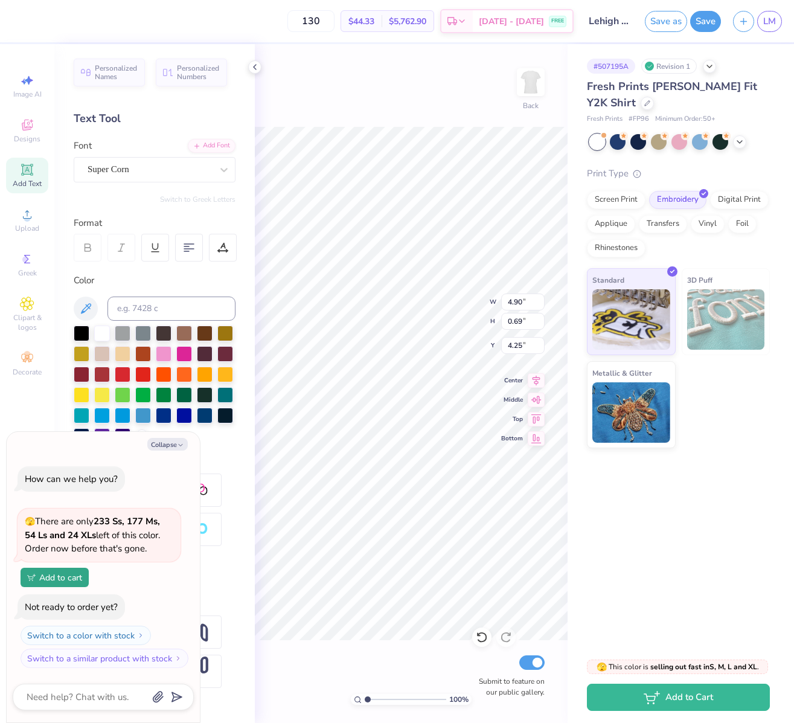
type textarea "x"
type textarea "Kappa Del"
type textarea "x"
type textarea "Kappa Delt"
type textarea "x"
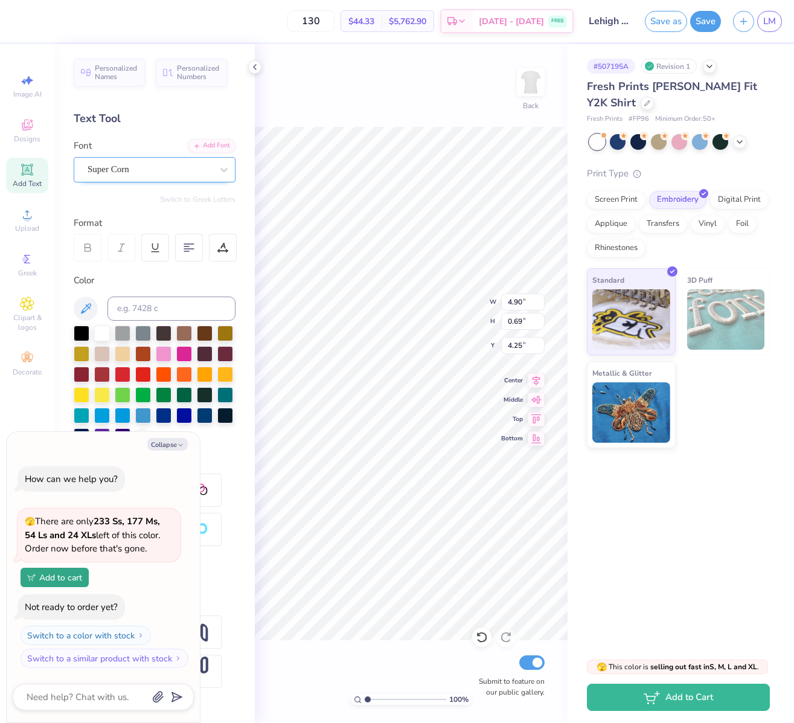
type textarea "Kappa Delta"
click at [160, 174] on div "Super Corn" at bounding box center [149, 169] width 127 height 19
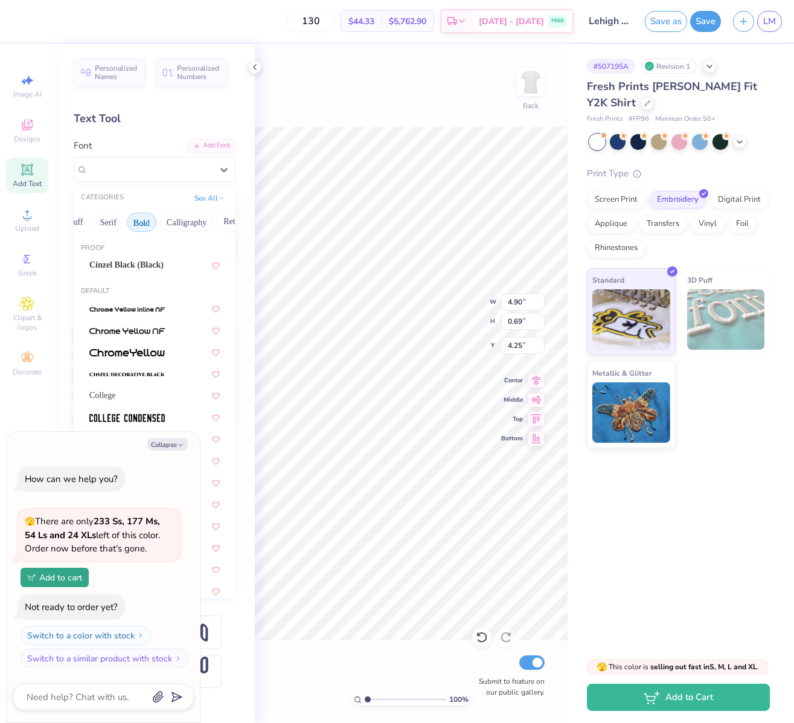
scroll to position [0, 135]
click at [171, 221] on button "Calligraphy" at bounding box center [164, 222] width 53 height 19
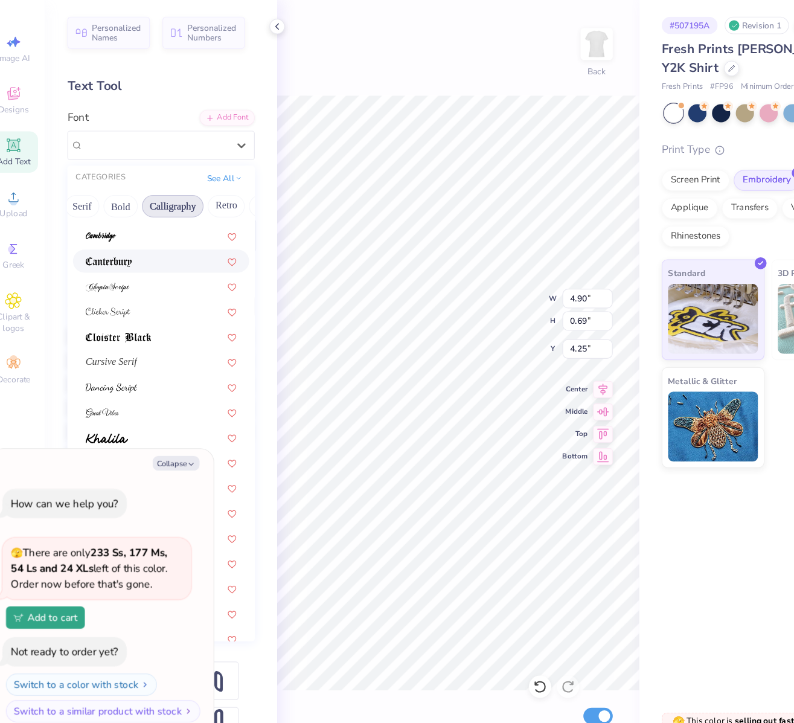
scroll to position [175, 0]
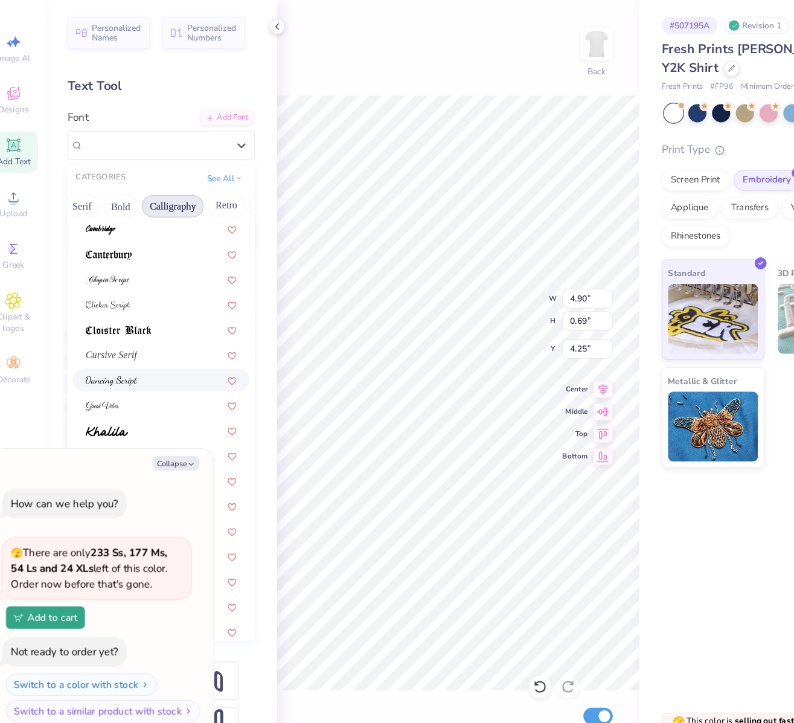
click at [120, 376] on img at bounding box center [111, 373] width 45 height 8
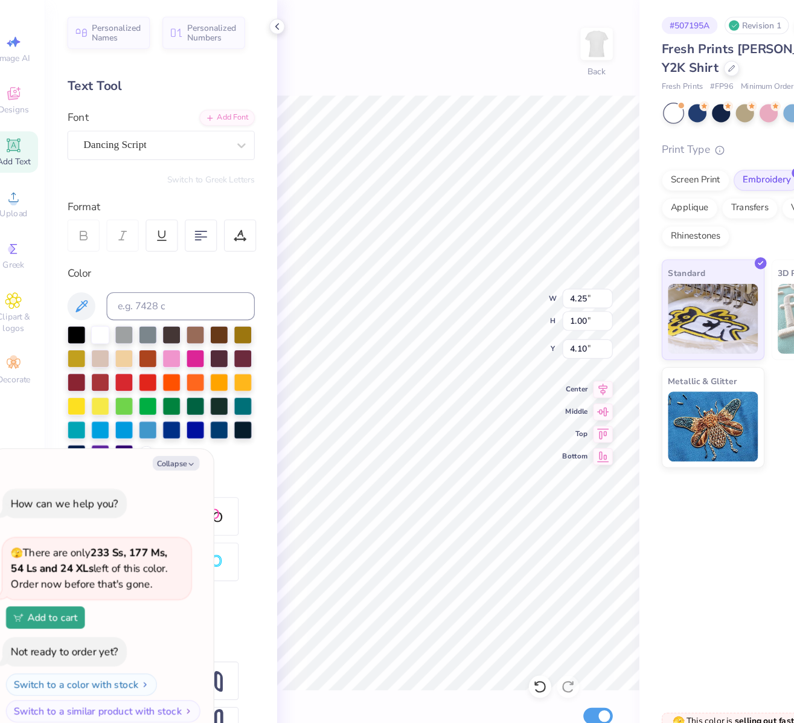
type textarea "x"
type input "4.25"
type textarea "x"
type input "5.03"
type input "1.19"
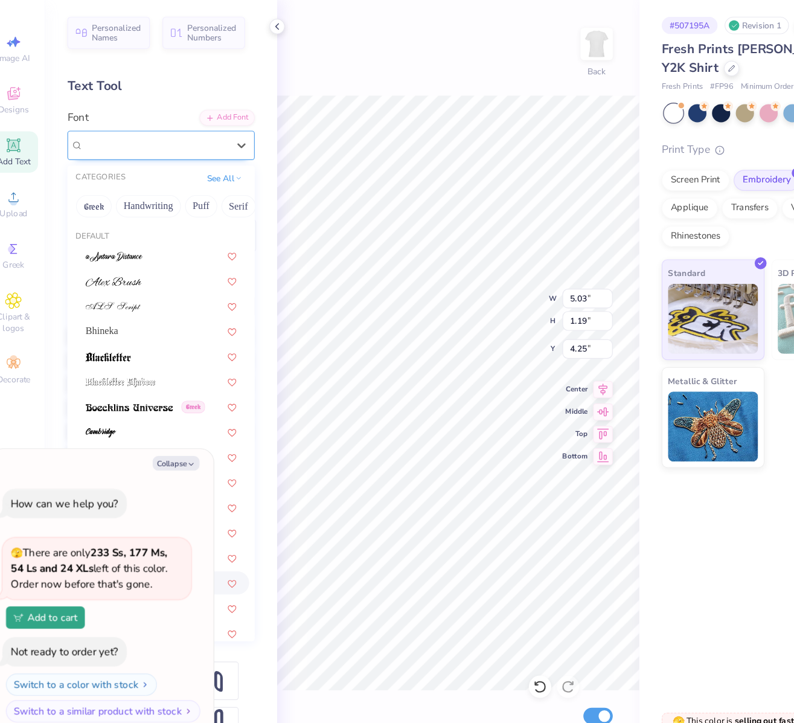
click at [149, 171] on div "Dancing Script" at bounding box center [149, 169] width 127 height 19
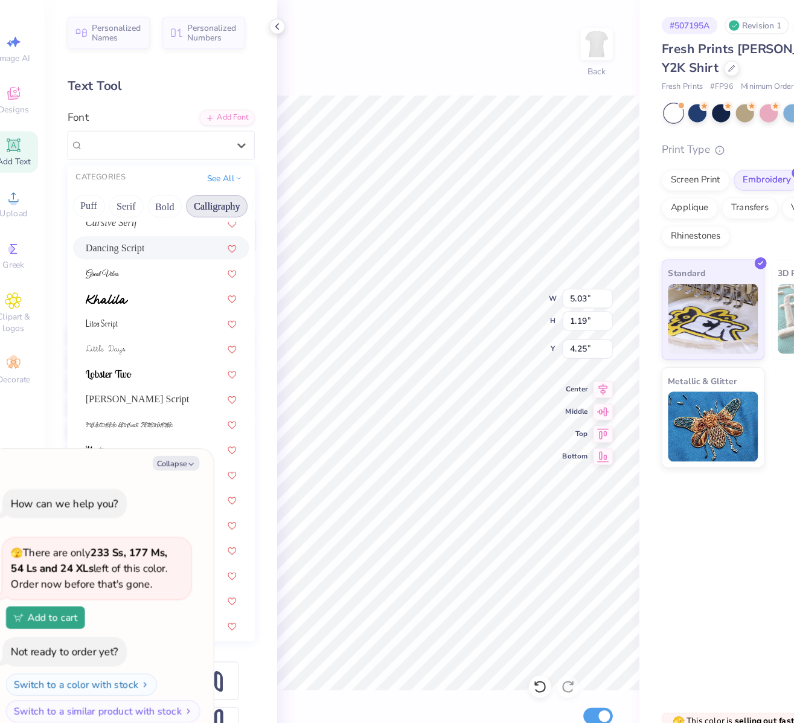
scroll to position [295, 0]
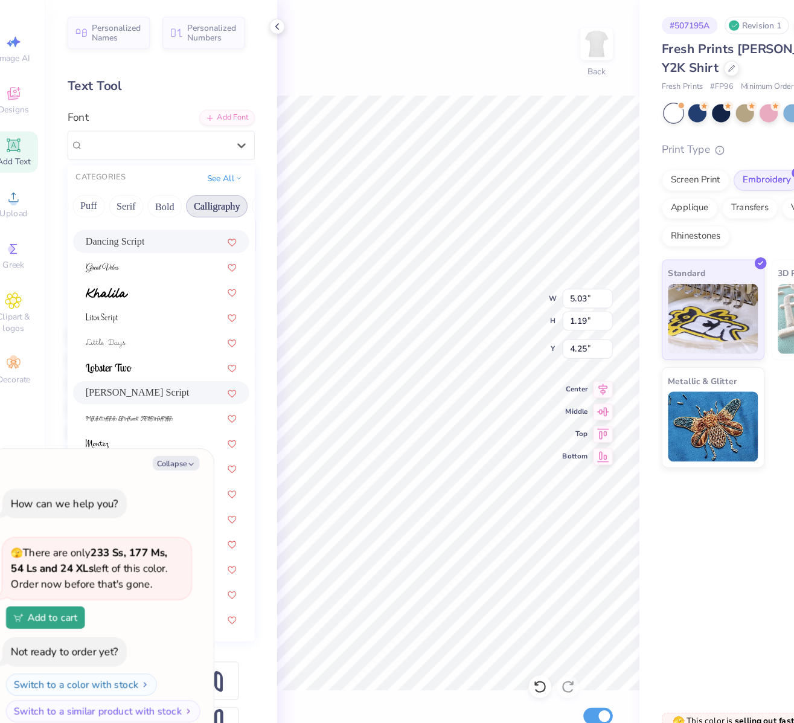
click at [140, 379] on span "[PERSON_NAME] Script" at bounding box center [133, 383] width 89 height 13
type textarea "x"
type input "7.85"
type input "1.43"
type input "4.12"
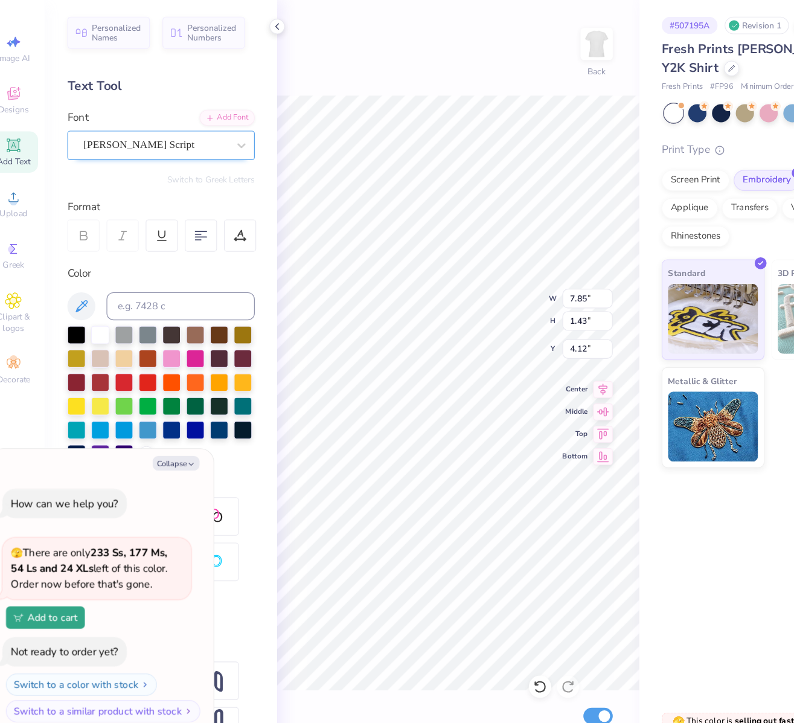
click at [149, 171] on div "[PERSON_NAME] Script" at bounding box center [149, 169] width 127 height 19
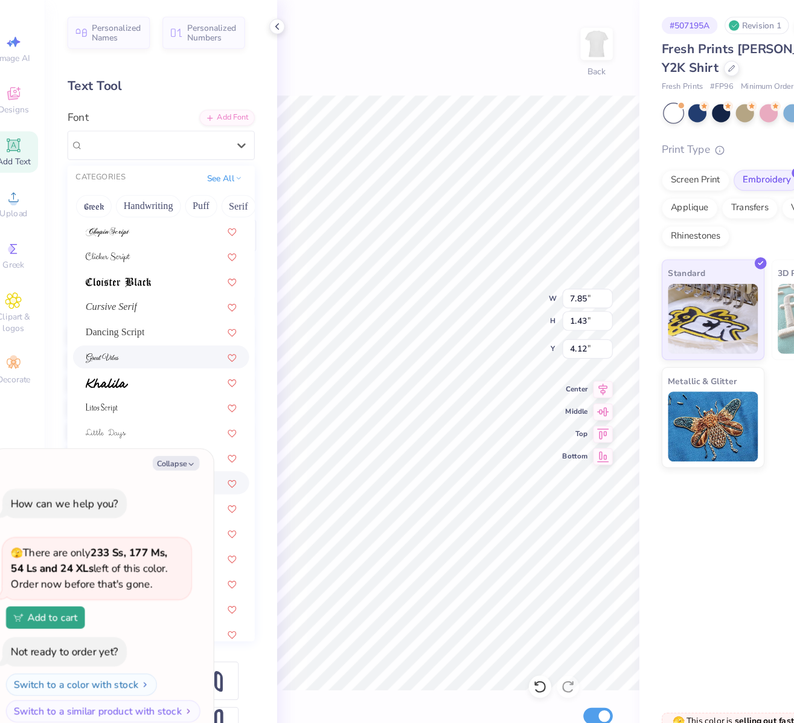
scroll to position [218, 0]
click at [132, 399] on div at bounding box center [154, 394] width 130 height 13
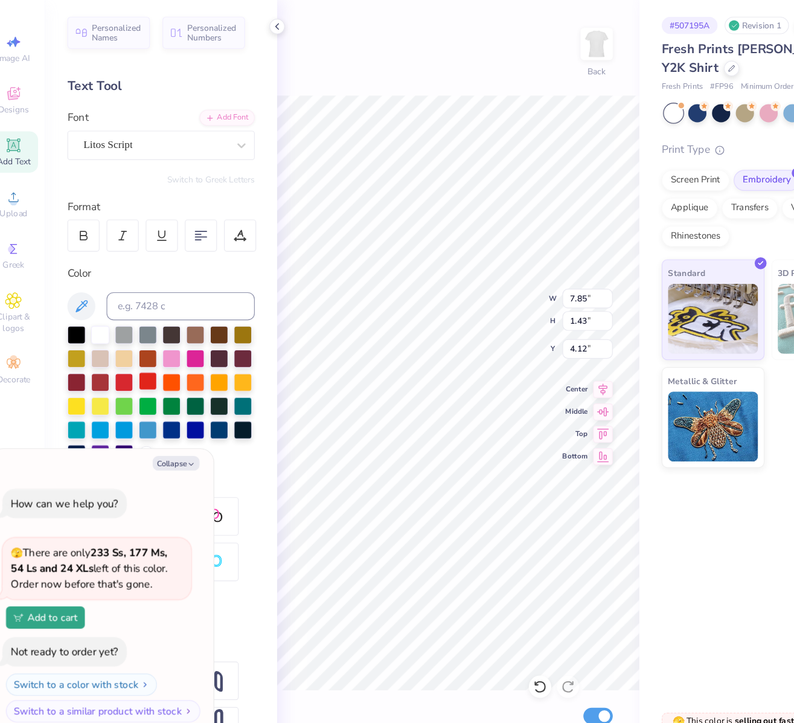
type textarea "x"
type input "4.49"
type input "1.27"
type input "4.21"
click at [150, 171] on div "Litos Script" at bounding box center [149, 169] width 127 height 19
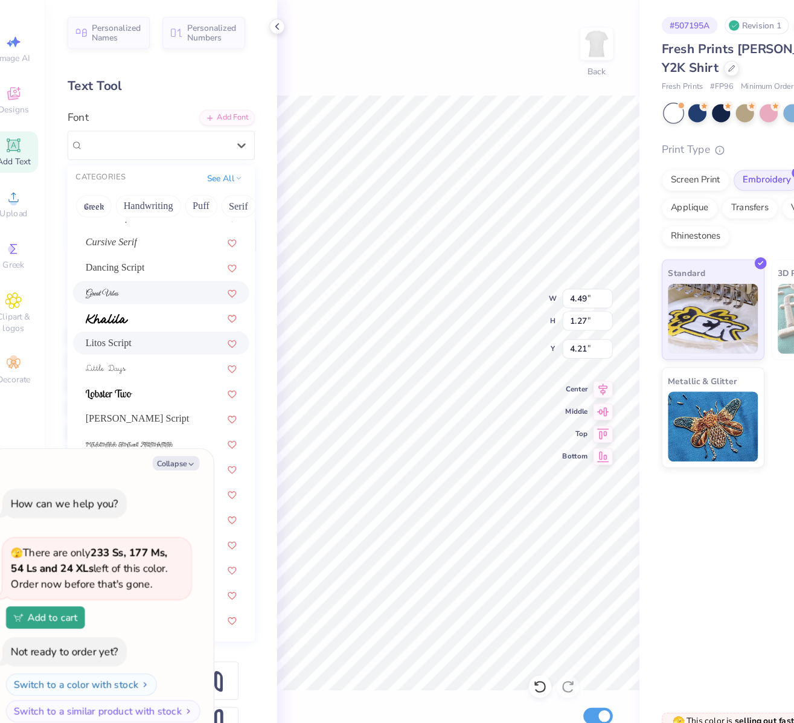
scroll to position [296, 0]
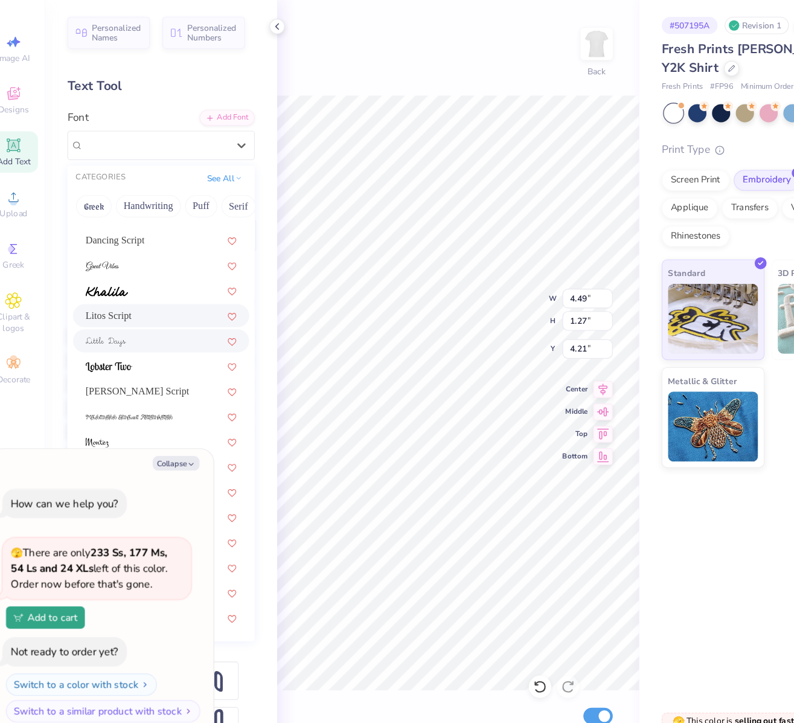
click at [143, 337] on div at bounding box center [154, 338] width 130 height 13
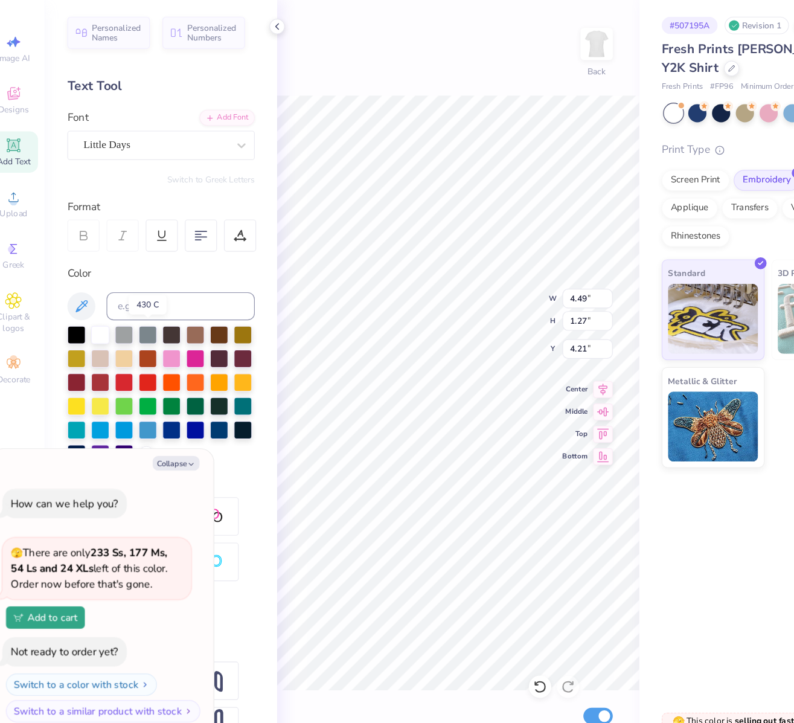
type textarea "x"
type input "6.13"
type input "1.34"
type input "4.17"
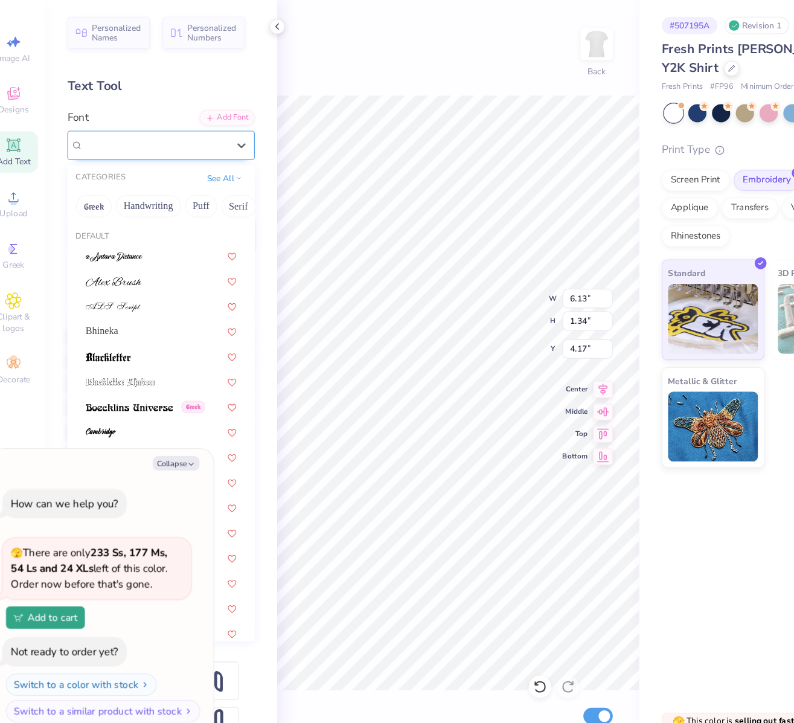
click at [139, 170] on div "Little Days" at bounding box center [149, 169] width 127 height 19
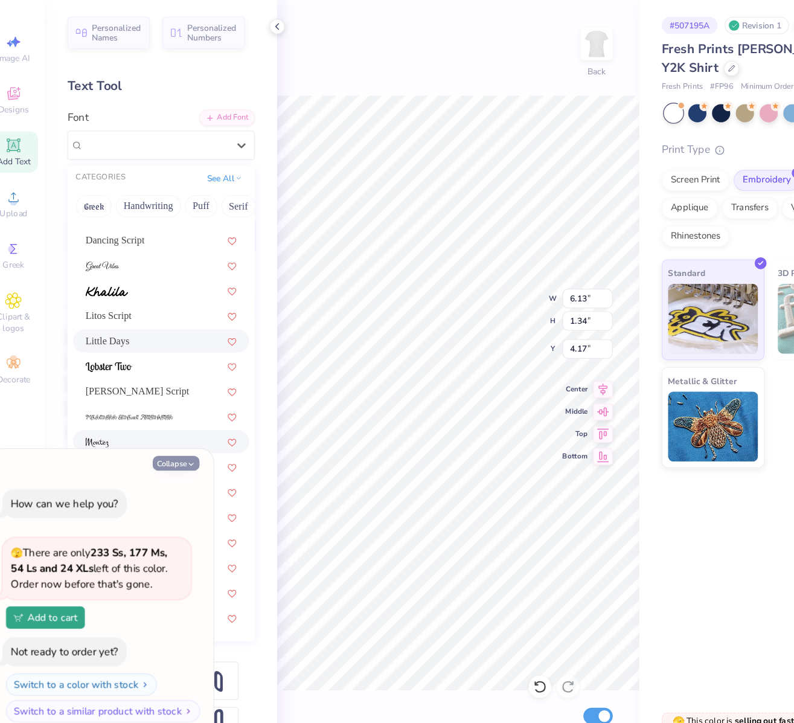
click at [179, 447] on icon "button" at bounding box center [180, 444] width 7 height 7
type textarea "x"
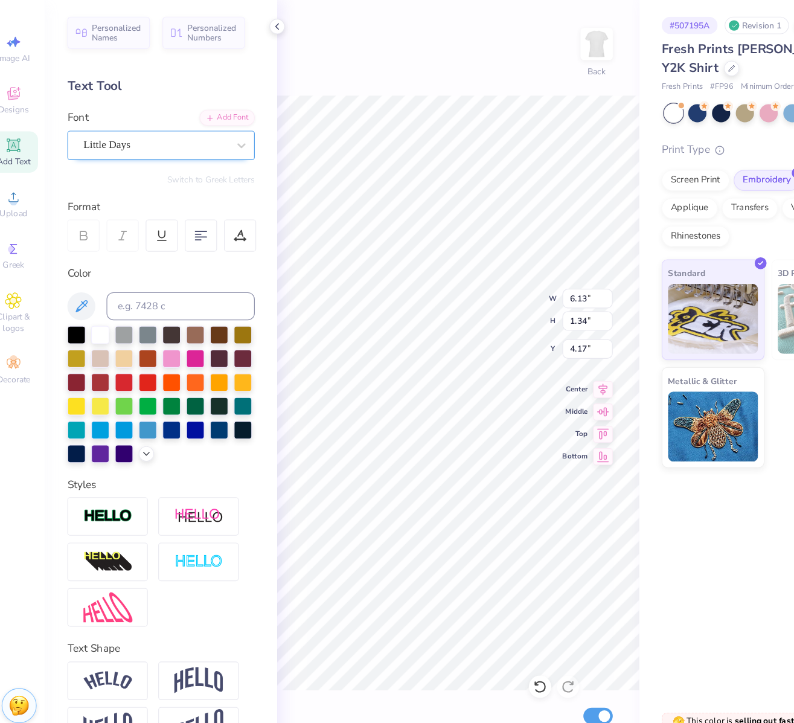
click at [148, 172] on div "Little Days" at bounding box center [149, 169] width 127 height 19
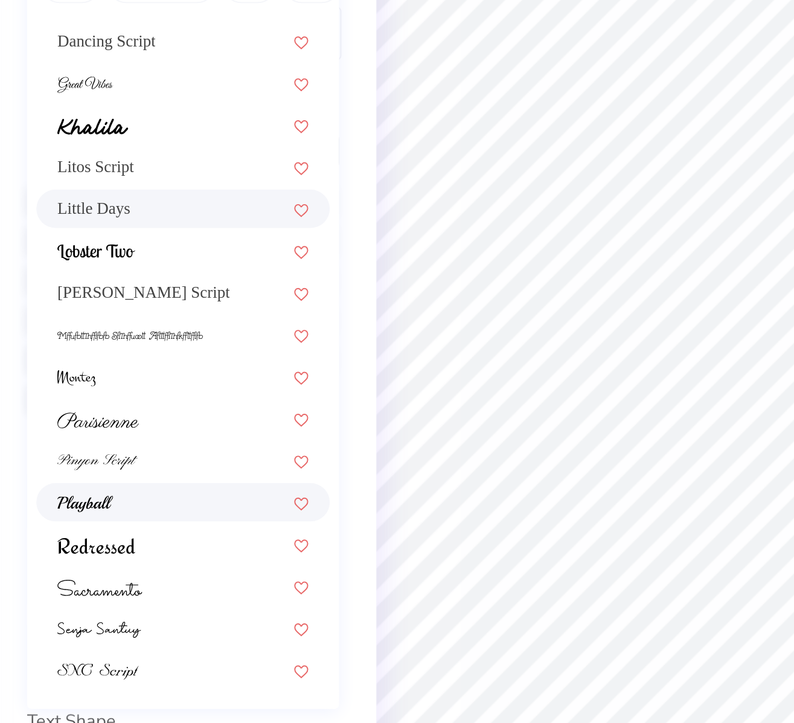
click at [123, 495] on div at bounding box center [154, 490] width 130 height 13
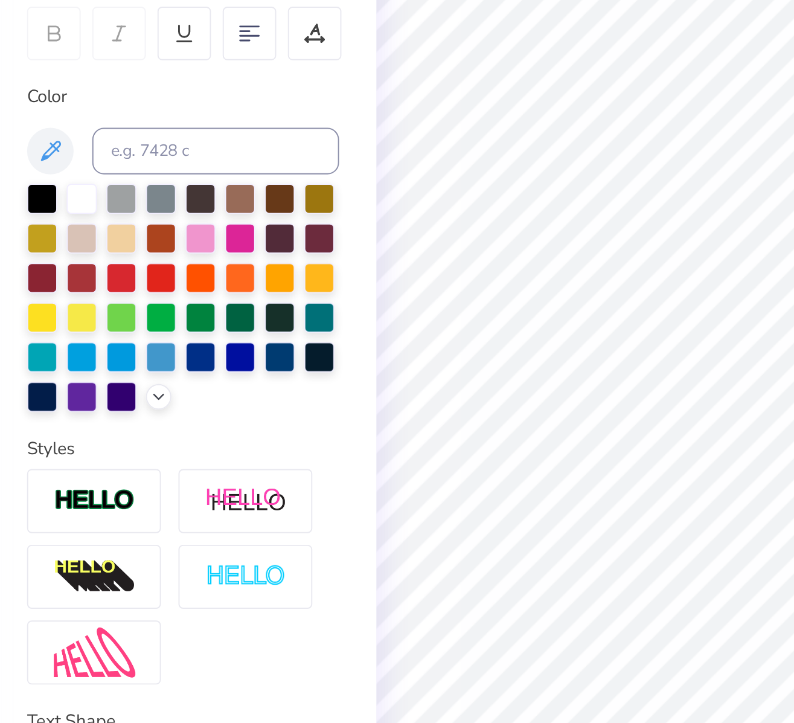
type input "5.39"
type input "1.19"
type input "4.25"
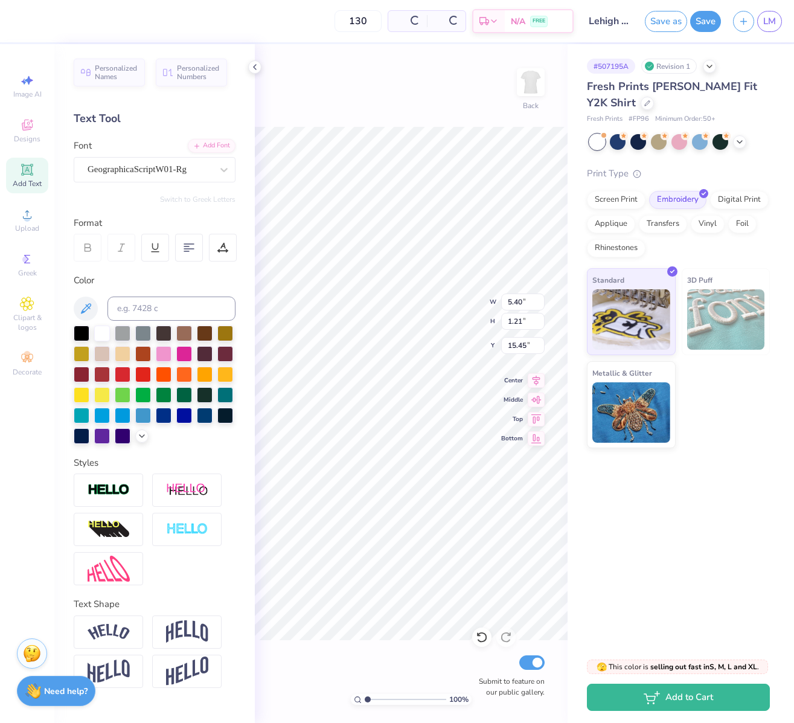
type input "15.45"
click at [255, 66] on icon at bounding box center [255, 67] width 10 height 10
